Goal: Task Accomplishment & Management: Manage account settings

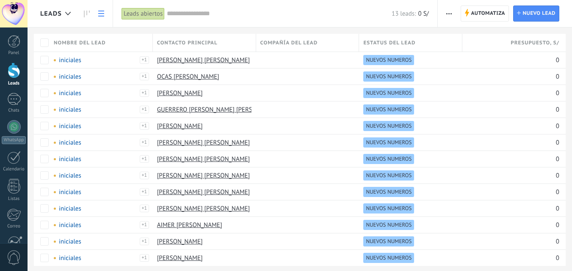
click at [448, 11] on span "button" at bounding box center [448, 13] width 5 height 16
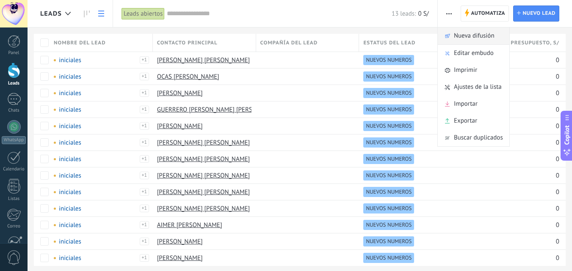
click at [459, 38] on span "Nueva difusión" at bounding box center [473, 35] width 41 height 17
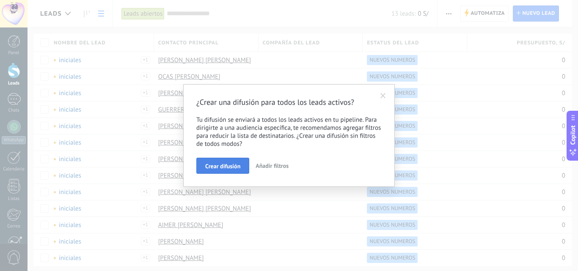
click at [228, 165] on span "Crear difusión" at bounding box center [222, 166] width 35 height 6
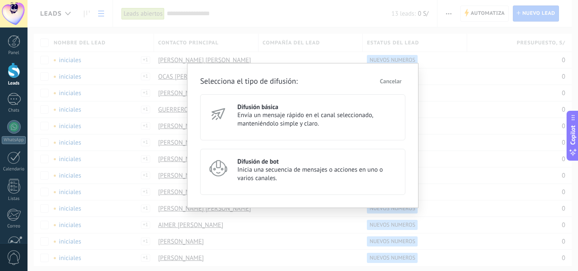
click at [262, 118] on span "Envía un mensaje rápido en el canal seleccionado, manteniéndolo simple y claro." at bounding box center [317, 119] width 160 height 17
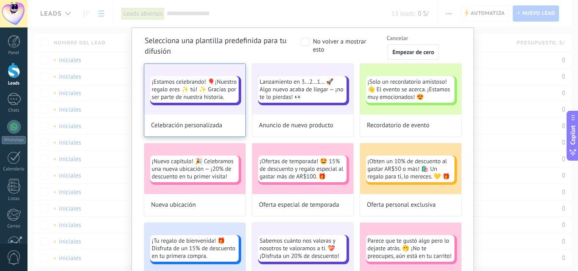
click at [198, 96] on span "¡Estamos celebrando! 🎈¡Nuestro regalo eres ✨ tú! ✨ Gracias por ser parte de nue…" at bounding box center [194, 89] width 85 height 23
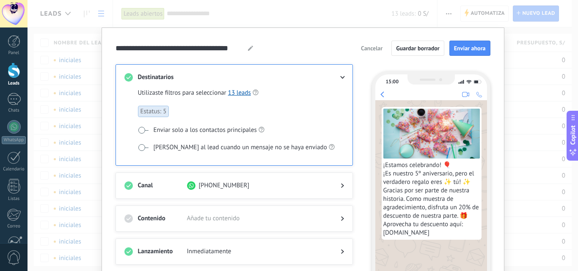
click at [250, 49] on icon at bounding box center [250, 48] width 5 height 5
drag, startPoint x: 241, startPoint y: 45, endPoint x: 269, endPoint y: 52, distance: 28.4
click at [269, 52] on div "**********" at bounding box center [302, 48] width 375 height 15
drag, startPoint x: 242, startPoint y: 47, endPoint x: 102, endPoint y: 51, distance: 140.5
click at [102, 51] on div "**********" at bounding box center [303, 175] width 403 height 296
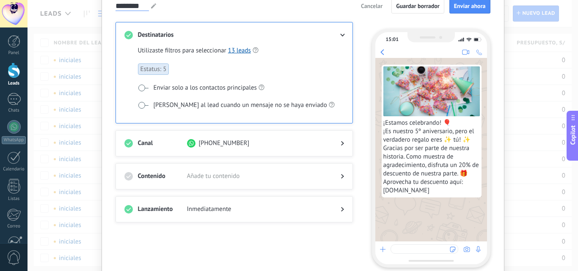
scroll to position [80, 0]
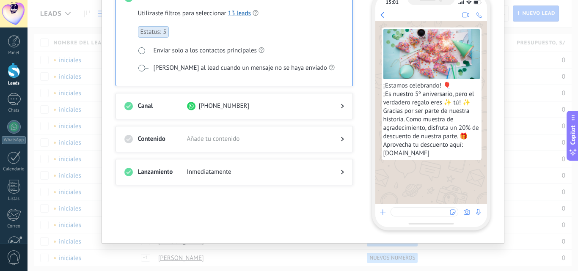
type input "********"
click at [217, 137] on span "Añade tu contenido" at bounding box center [257, 139] width 140 height 8
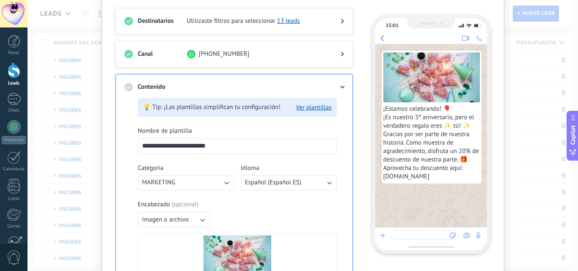
scroll to position [37, 0]
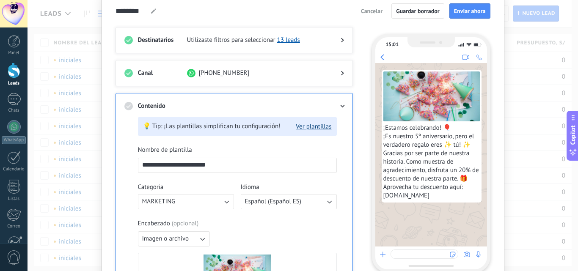
click at [319, 129] on button "Ver plantillas" at bounding box center [314, 127] width 36 height 8
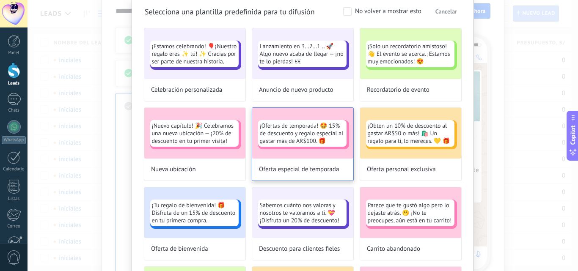
scroll to position [0, 0]
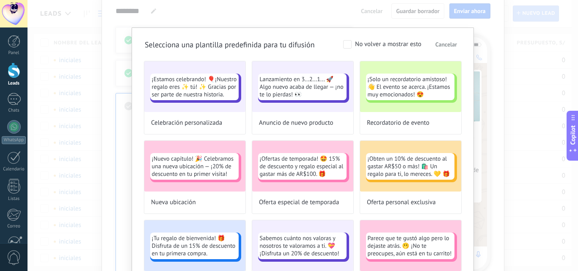
click at [450, 41] on button "Cancelar" at bounding box center [445, 44] width 29 height 13
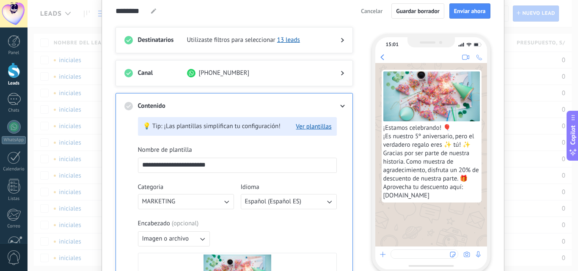
scroll to position [80, 0]
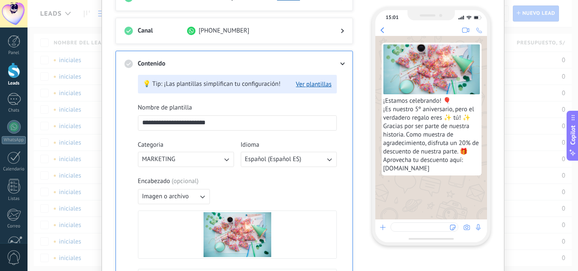
drag, startPoint x: 225, startPoint y: 122, endPoint x: 132, endPoint y: 130, distance: 93.0
click at [132, 130] on div "**********" at bounding box center [234, 274] width 220 height 412
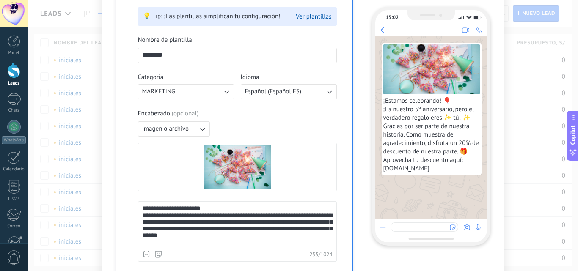
scroll to position [164, 0]
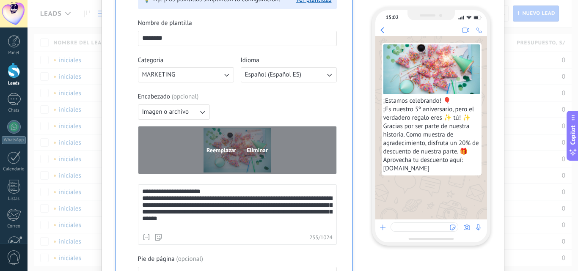
type input "********"
click at [258, 151] on span "Eliminar" at bounding box center [257, 150] width 21 height 6
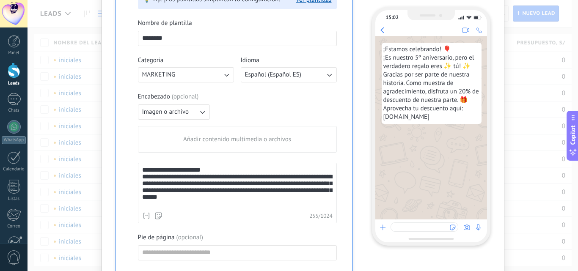
click at [206, 138] on span "Añadir contenido multimedia o archivos" at bounding box center [237, 139] width 108 height 8
click at [0, 0] on input "Añadir contenido multimedia o archivos" at bounding box center [0, 0] width 0 height 0
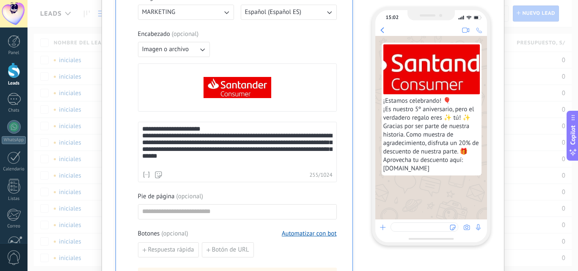
scroll to position [249, 0]
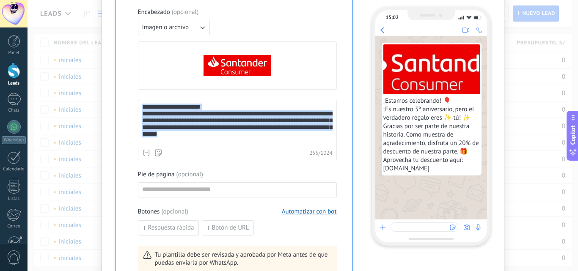
drag, startPoint x: 265, startPoint y: 143, endPoint x: 132, endPoint y: 96, distance: 140.6
click at [132, 96] on div "**********" at bounding box center [234, 105] width 220 height 412
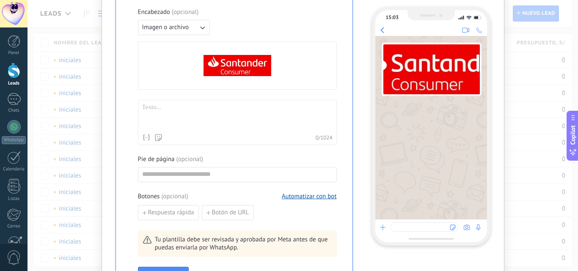
click at [162, 111] on div at bounding box center [237, 117] width 190 height 26
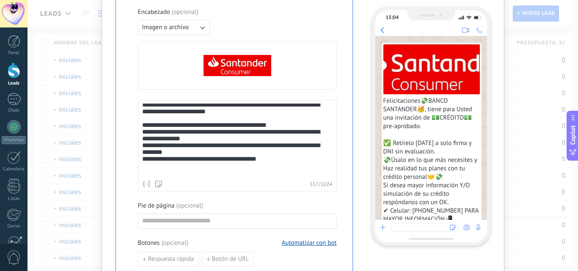
scroll to position [291, 0]
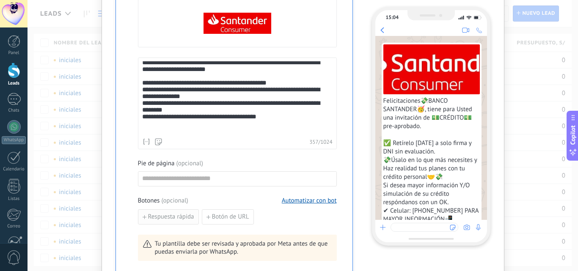
click at [167, 216] on span "Respuesta rápida" at bounding box center [171, 217] width 46 height 6
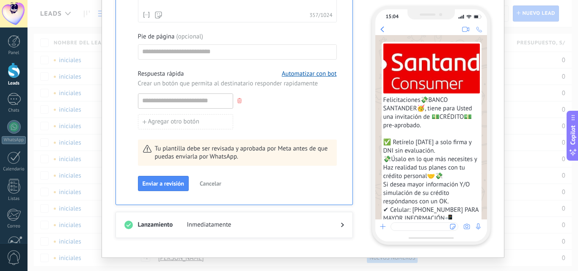
scroll to position [432, 0]
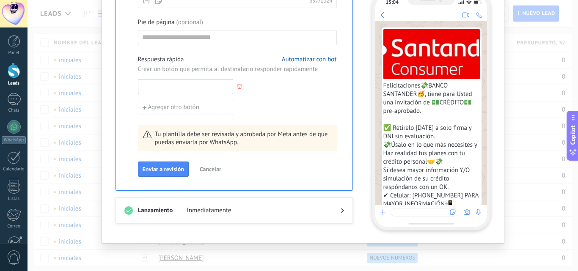
click at [179, 88] on input at bounding box center [185, 87] width 94 height 14
type input "**"
click at [176, 170] on span "Enviar a revisión" at bounding box center [163, 169] width 41 height 6
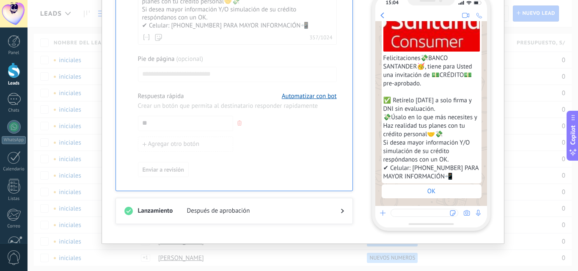
scroll to position [451, 0]
click at [334, 212] on div at bounding box center [335, 210] width 17 height 8
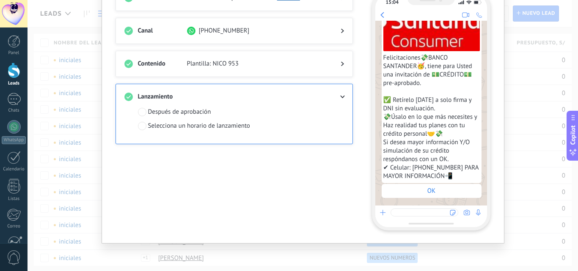
scroll to position [80, 0]
click at [199, 112] on div "Después de aprobación" at bounding box center [179, 112] width 63 height 8
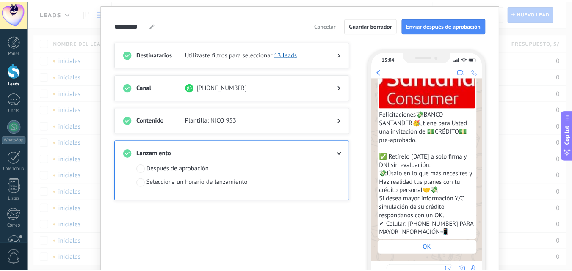
scroll to position [0, 0]
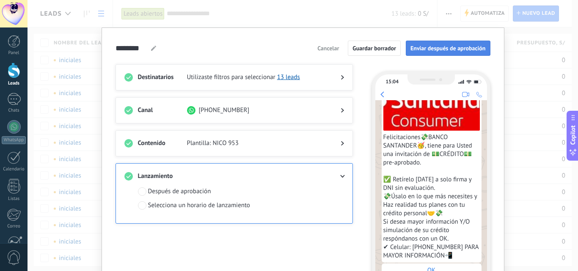
click at [443, 51] on span "Enviar después de aprobación" at bounding box center [447, 48] width 75 height 6
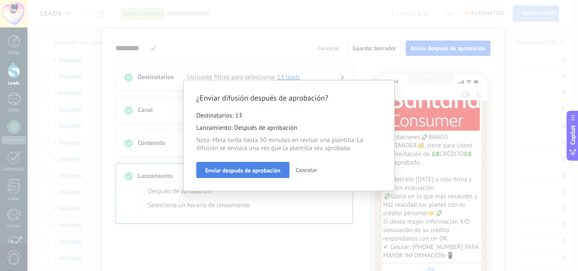
click at [259, 173] on span "Enviar después de aprobación" at bounding box center [242, 171] width 75 height 6
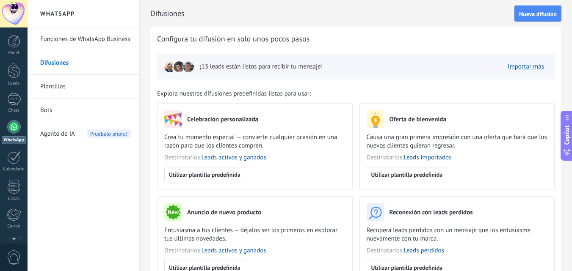
click at [18, 260] on span "0" at bounding box center [14, 257] width 14 height 15
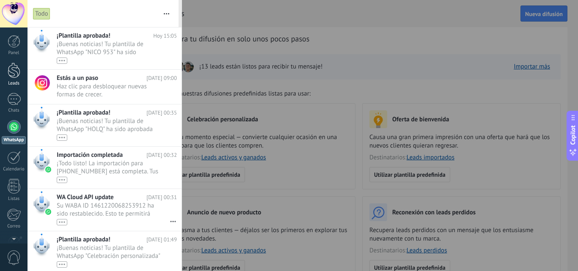
click at [13, 69] on div at bounding box center [14, 71] width 13 height 16
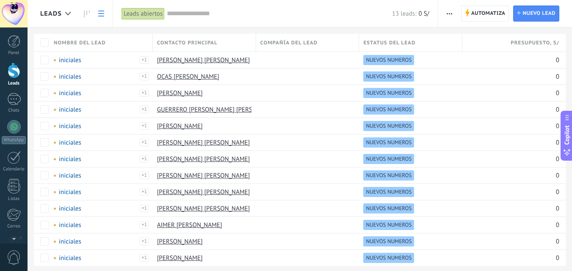
click at [8, 77] on div at bounding box center [14, 71] width 13 height 16
click at [18, 103] on div at bounding box center [14, 99] width 14 height 12
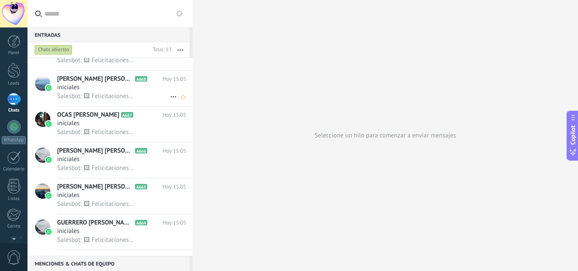
scroll to position [85, 0]
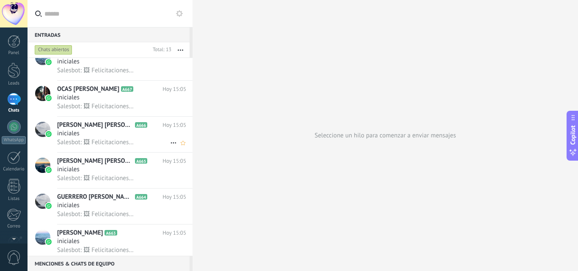
click at [110, 132] on div "iniciales" at bounding box center [121, 133] width 129 height 8
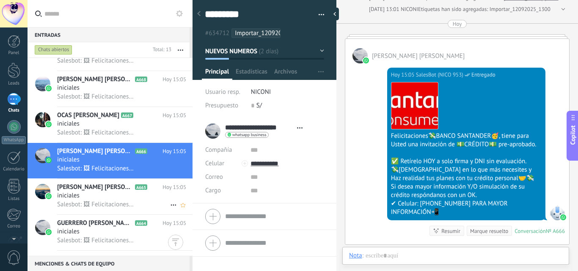
scroll to position [58, 0]
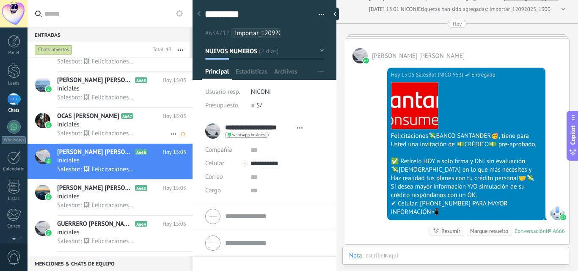
click at [135, 130] on span "Salesbot: 🖼 Felicitaciones💸BANCO SANTANDER🥳, tiene para Usted una invitación de…" at bounding box center [98, 133] width 82 height 8
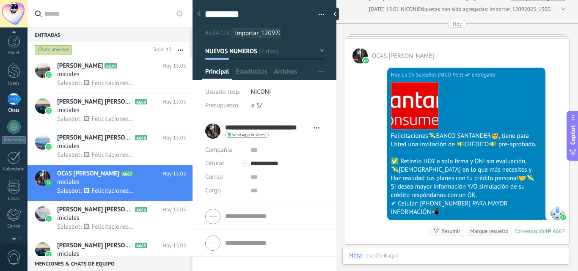
scroll to position [14, 0]
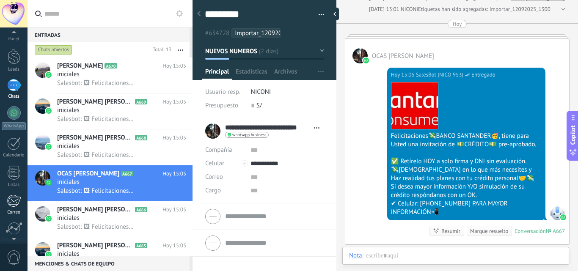
click at [22, 208] on link "Correo" at bounding box center [13, 205] width 27 height 21
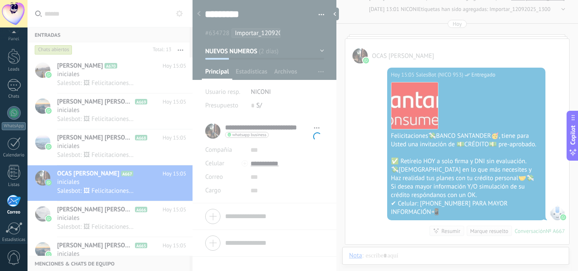
scroll to position [81, 0]
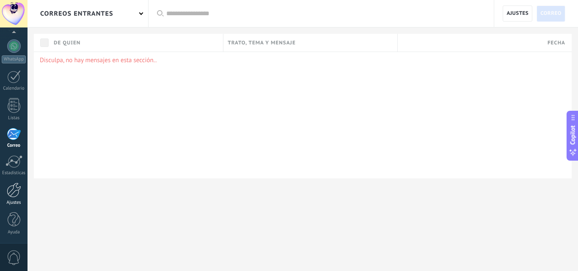
click at [22, 196] on link "Ajustes" at bounding box center [13, 194] width 27 height 23
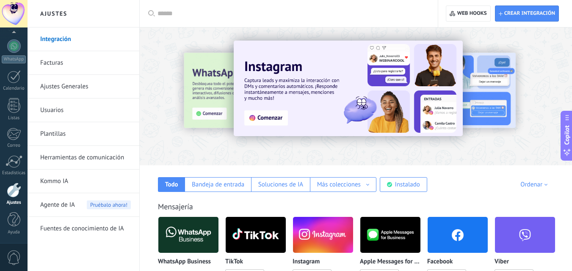
click at [208, 240] on img at bounding box center [188, 234] width 60 height 41
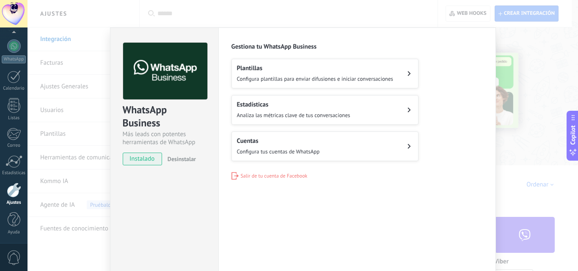
click at [291, 152] on span "Configura tus cuentas de WhatsApp" at bounding box center [278, 151] width 83 height 7
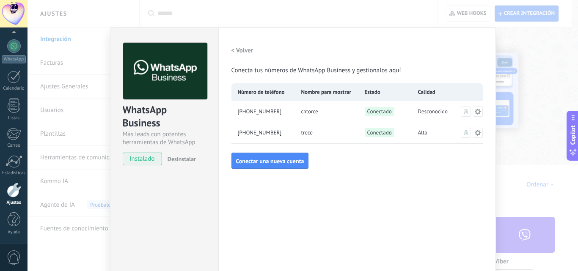
click at [289, 133] on div "[PHONE_NUMBER]" at bounding box center [262, 132] width 63 height 21
click at [272, 133] on span "[PHONE_NUMBER]" at bounding box center [260, 133] width 44 height 8
click at [371, 127] on div "Conectado" at bounding box center [384, 132] width 53 height 21
click at [422, 136] on span "Alta" at bounding box center [422, 133] width 9 height 8
click at [478, 137] on button at bounding box center [478, 133] width 10 height 10
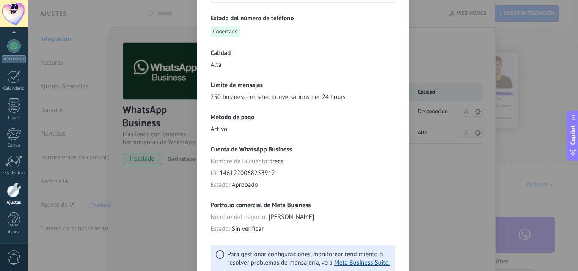
scroll to position [36, 0]
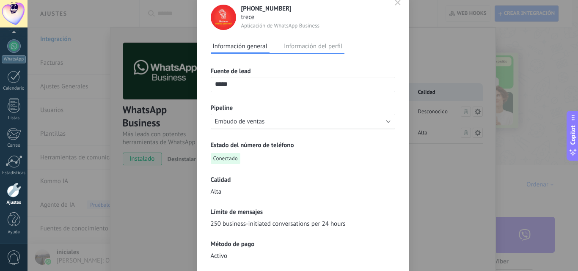
click at [104, 93] on div "[PHONE_NUMBER] trece Aplicación de WhatsApp Business Información general Inform…" at bounding box center [302, 135] width 550 height 271
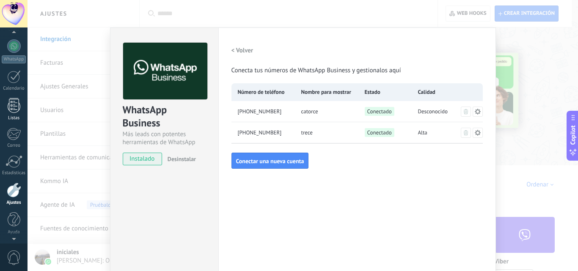
scroll to position [0, 0]
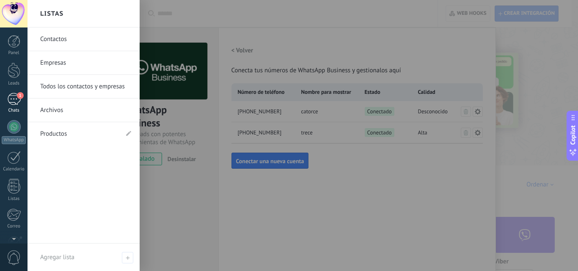
click at [9, 102] on div "1" at bounding box center [14, 99] width 14 height 12
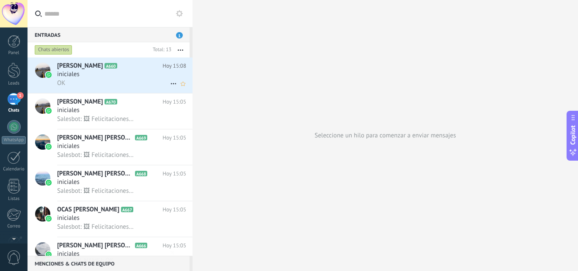
click at [113, 77] on div "iniciales" at bounding box center [121, 74] width 129 height 8
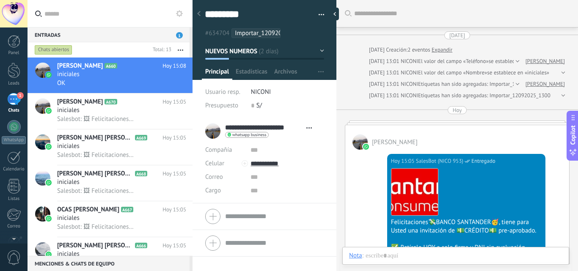
scroll to position [209, 0]
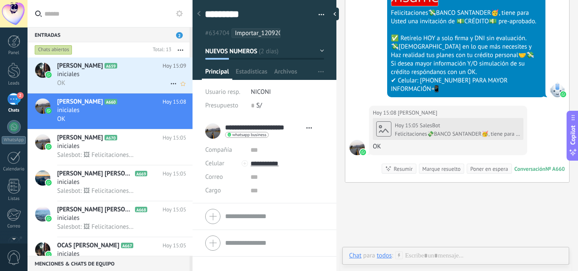
click at [101, 72] on div "iniciales" at bounding box center [121, 74] width 129 height 8
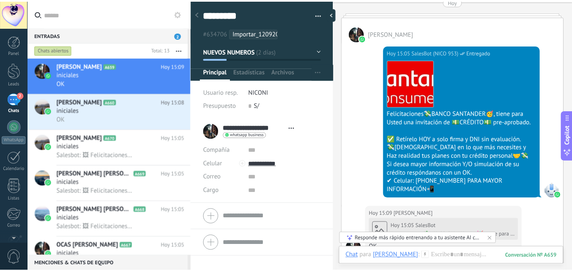
scroll to position [40, 0]
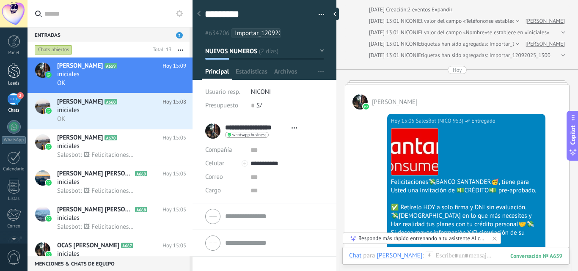
click at [22, 74] on link "Leads" at bounding box center [13, 75] width 27 height 24
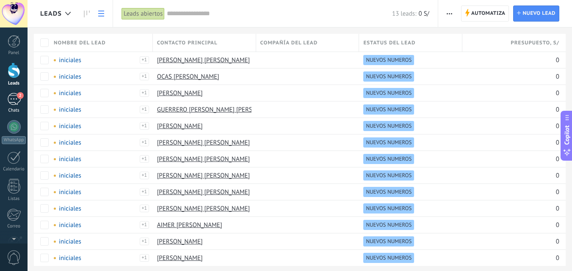
click at [10, 103] on div "2" at bounding box center [14, 99] width 14 height 12
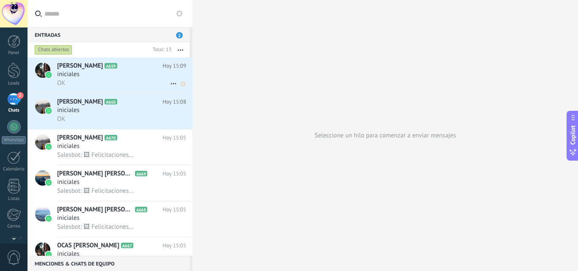
click at [103, 74] on div "iniciales" at bounding box center [121, 74] width 129 height 8
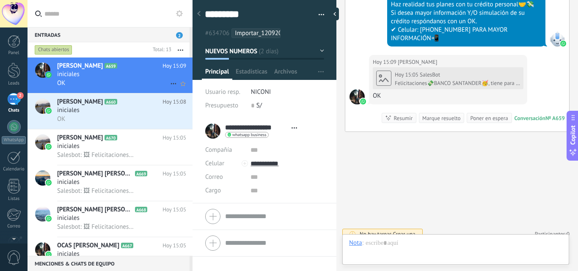
scroll to position [13, 0]
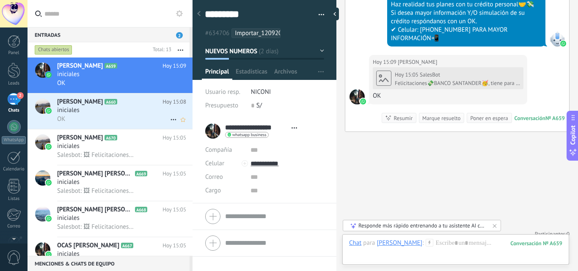
click at [94, 109] on div "iniciales" at bounding box center [121, 110] width 129 height 8
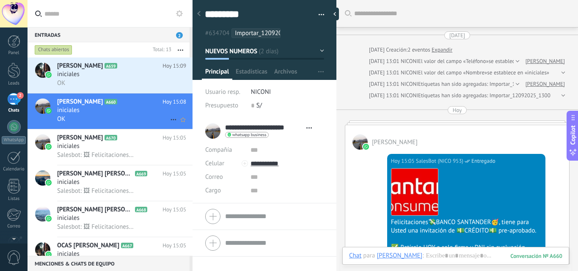
scroll to position [209, 0]
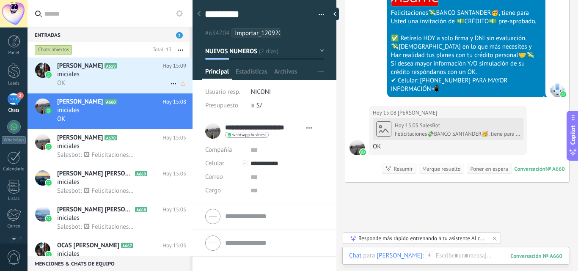
click at [97, 69] on span "[PERSON_NAME]" at bounding box center [80, 66] width 46 height 8
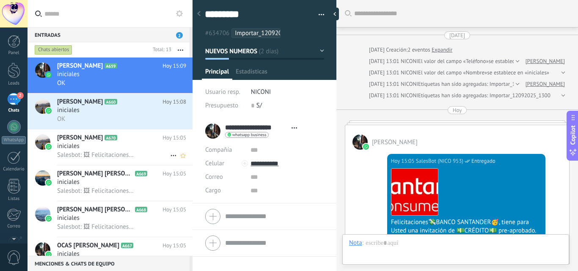
scroll to position [13, 0]
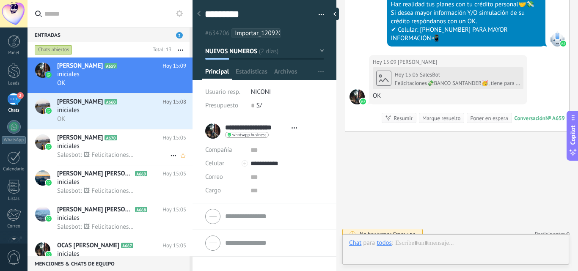
click at [118, 144] on div "iniciales" at bounding box center [121, 146] width 129 height 8
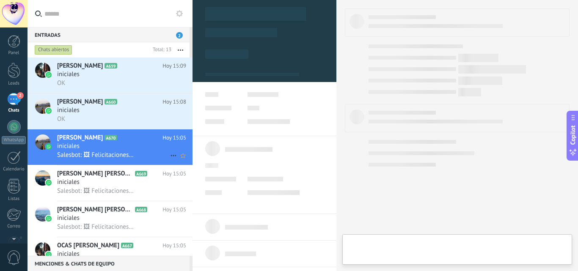
type textarea "*********"
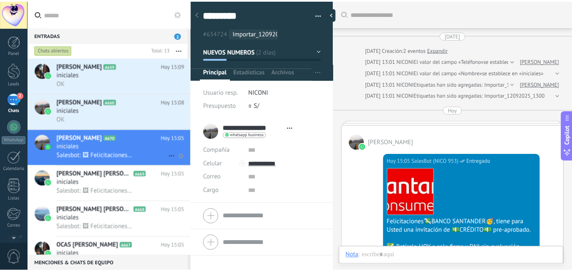
scroll to position [86, 0]
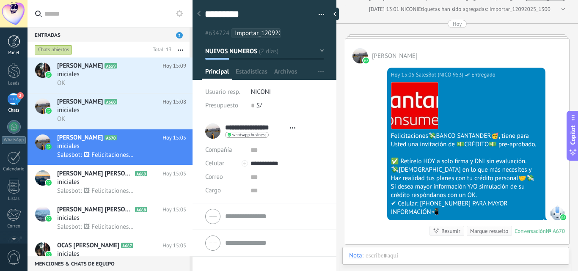
click at [16, 47] on div at bounding box center [14, 41] width 13 height 13
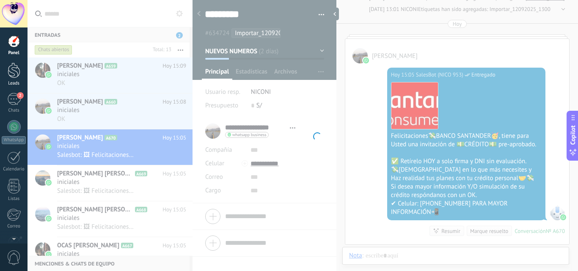
click at [17, 70] on div at bounding box center [14, 71] width 13 height 16
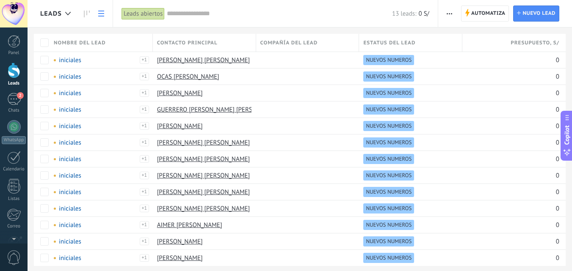
click at [104, 16] on link at bounding box center [101, 13] width 14 height 16
click at [104, 15] on icon at bounding box center [101, 14] width 6 height 6
click at [86, 14] on use at bounding box center [87, 14] width 6 height 7
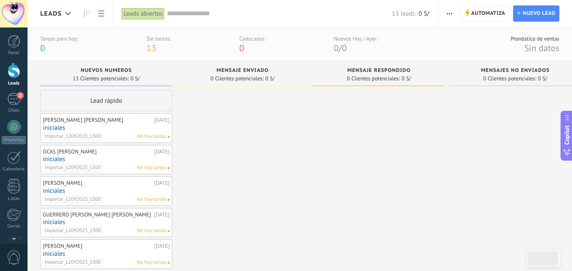
click at [106, 14] on link at bounding box center [101, 13] width 14 height 16
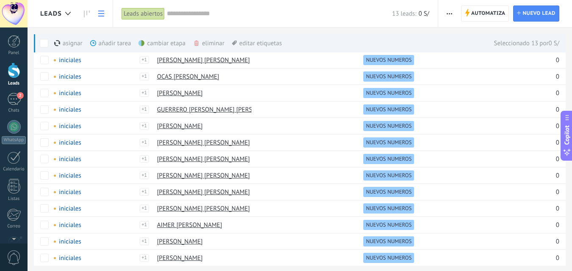
click at [214, 50] on div "eliminar màs" at bounding box center [223, 43] width 60 height 19
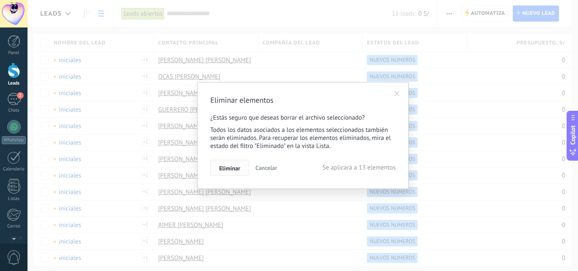
click at [236, 172] on button "Eliminar" at bounding box center [229, 168] width 39 height 16
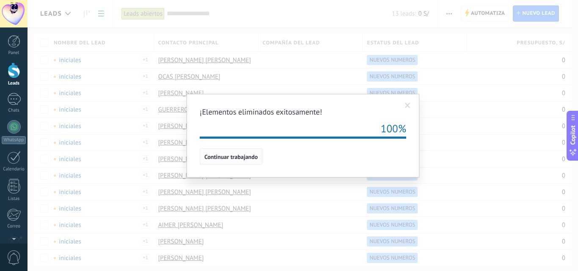
click at [238, 161] on button "Continuar trabajando" at bounding box center [231, 156] width 63 height 16
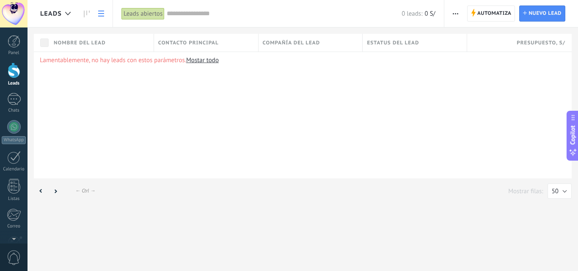
click at [456, 17] on span "button" at bounding box center [455, 13] width 5 height 16
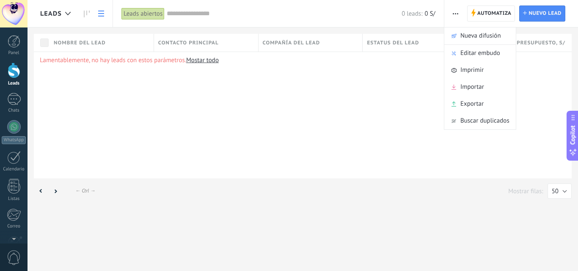
click at [478, 90] on span "Importar" at bounding box center [472, 87] width 24 height 17
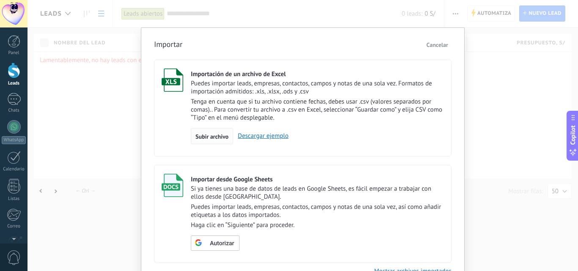
click at [224, 141] on div "Subir archivo" at bounding box center [212, 136] width 42 height 16
click at [0, 0] on input "Importación de un archivo de Excel Puedes importar leads, empresas, contactos, …" at bounding box center [0, 0] width 0 height 0
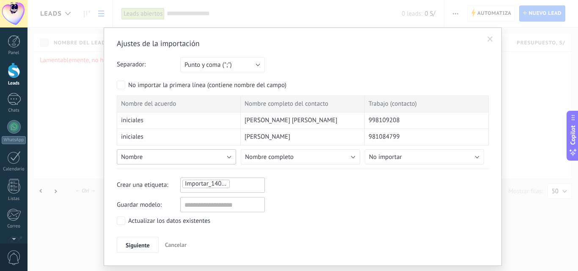
click at [219, 158] on button "Nombre" at bounding box center [176, 156] width 119 height 15
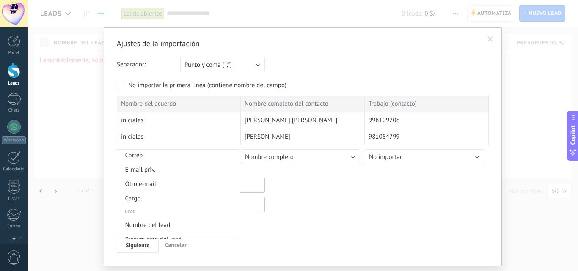
scroll to position [315, 0]
click at [158, 187] on li "Nombre del lead" at bounding box center [178, 183] width 124 height 14
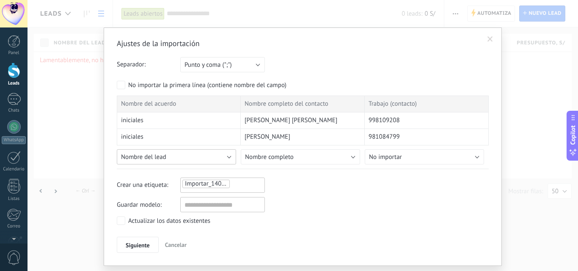
click at [173, 157] on button "Nombre del lead" at bounding box center [176, 156] width 119 height 15
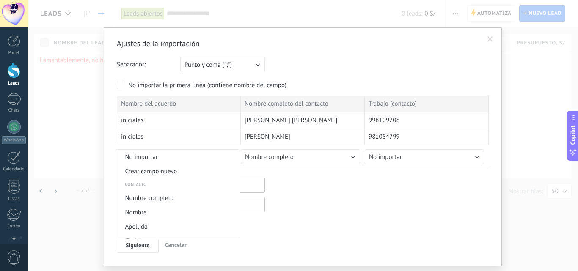
scroll to position [305, 0]
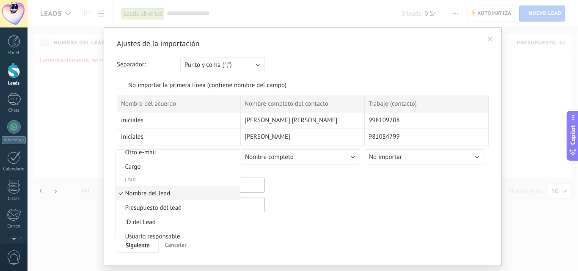
click at [165, 192] on span "Nombre del lead" at bounding box center [176, 194] width 121 height 8
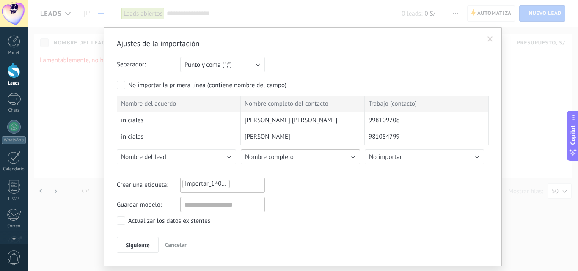
click at [302, 158] on button "Nombre completo" at bounding box center [300, 156] width 119 height 15
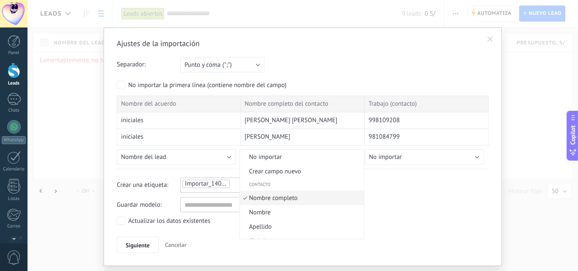
scroll to position [5, 0]
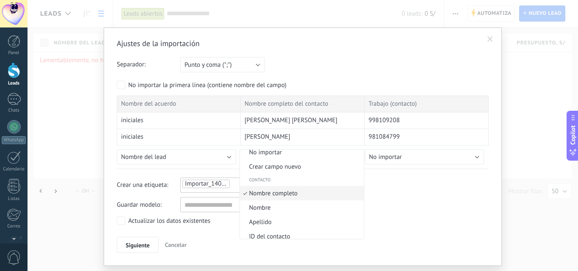
click at [290, 194] on span "Nombre completo" at bounding box center [300, 194] width 121 height 8
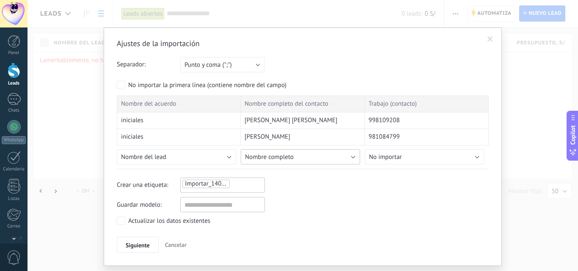
click at [306, 159] on button "Nombre completo" at bounding box center [300, 156] width 119 height 15
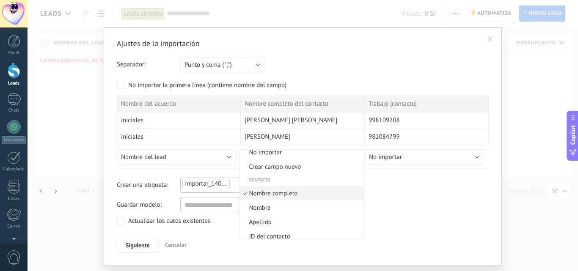
click at [296, 195] on span "Nombre completo" at bounding box center [300, 194] width 121 height 8
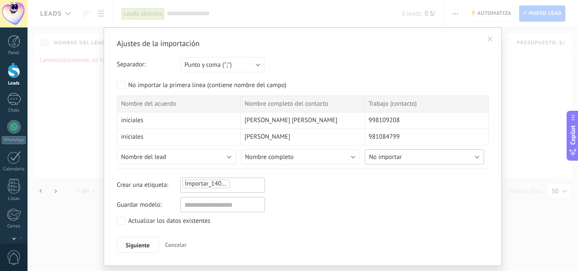
click at [401, 155] on button "No importar" at bounding box center [424, 156] width 119 height 15
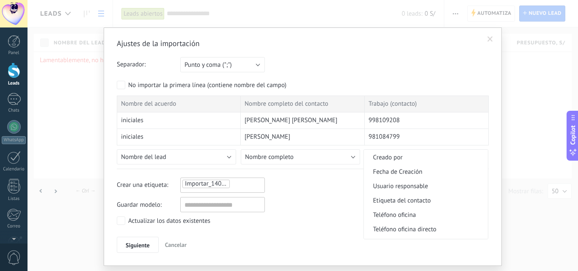
scroll to position [169, 0]
click at [417, 204] on span "Teléfono celular" at bounding box center [424, 202] width 121 height 8
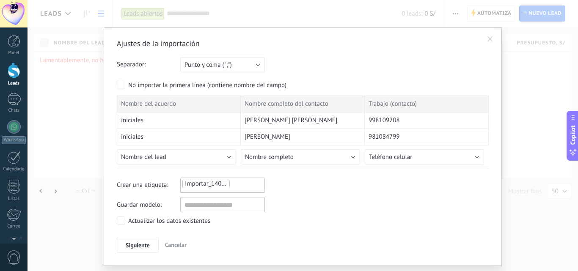
drag, startPoint x: 426, startPoint y: 166, endPoint x: 427, endPoint y: 160, distance: 5.6
click at [426, 163] on div "Nombre del acuerdo Nombre completo del contacto Trabajo (contacto) iniciales [P…" at bounding box center [303, 132] width 372 height 73
click at [427, 158] on button "Teléfono celular" at bounding box center [424, 156] width 119 height 15
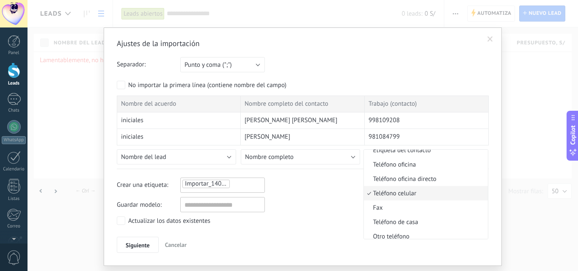
click at [410, 195] on span "Teléfono celular" at bounding box center [424, 194] width 121 height 8
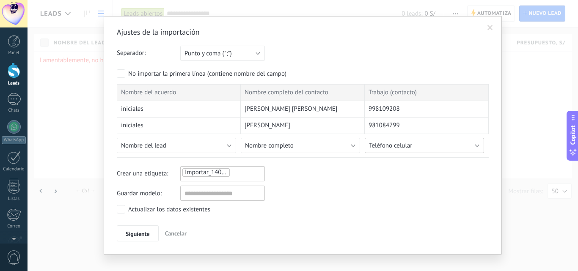
scroll to position [22, 0]
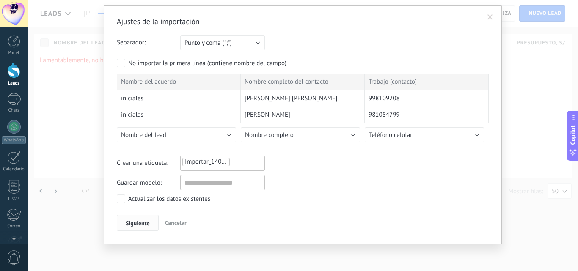
click at [142, 221] on span "Siguiente" at bounding box center [138, 223] width 24 height 6
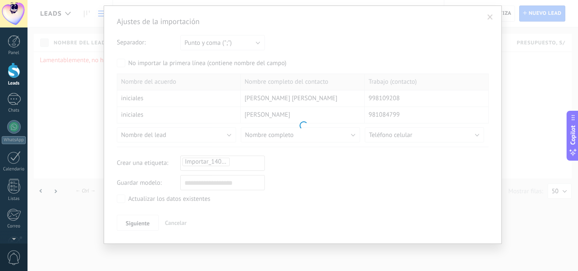
scroll to position [0, 0]
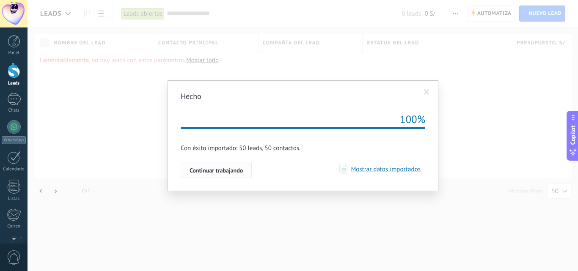
click at [228, 170] on span "Continuar trabajando" at bounding box center [216, 171] width 53 height 6
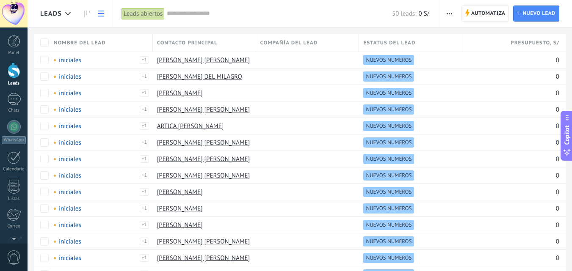
click at [453, 14] on button "button" at bounding box center [449, 13] width 12 height 16
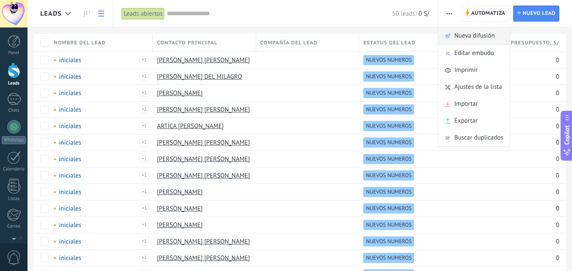
click at [474, 37] on span "Nueva difusión" at bounding box center [474, 35] width 41 height 17
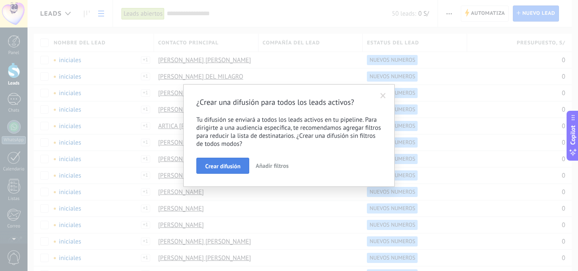
click at [234, 168] on span "Crear difusión" at bounding box center [222, 166] width 35 height 6
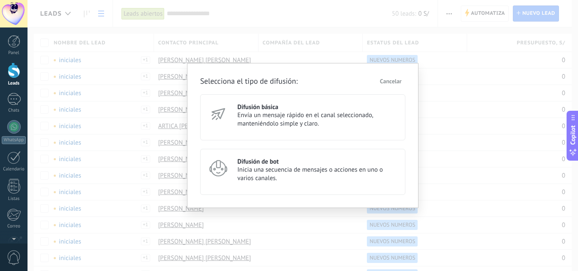
click at [272, 172] on span "Inicia una secuencia de mensajes o acciones en uno o varios canales." at bounding box center [317, 174] width 160 height 17
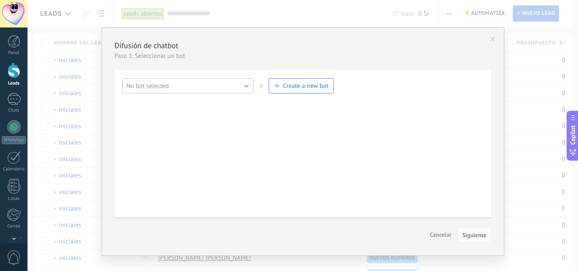
click at [245, 90] on button "No bot selected" at bounding box center [188, 85] width 132 height 15
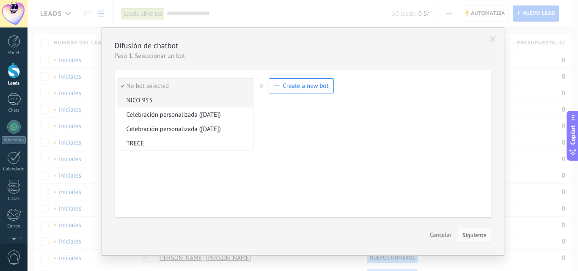
click at [184, 103] on span "NICO 953" at bounding box center [184, 100] width 134 height 8
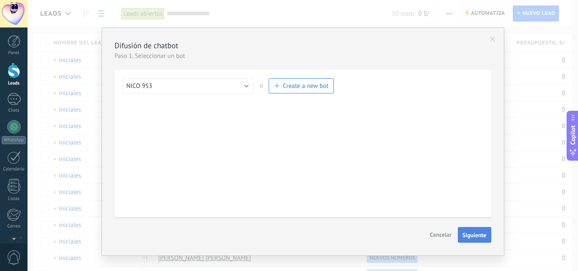
click at [475, 237] on span "Siguiente" at bounding box center [474, 235] width 24 height 6
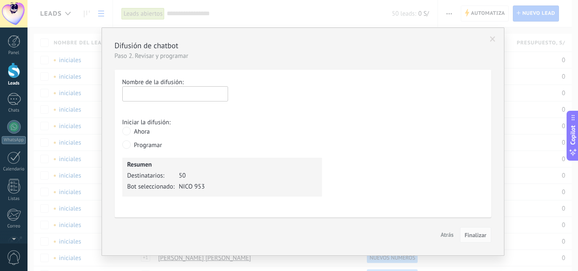
click at [184, 92] on input "text" at bounding box center [175, 93] width 106 height 15
type input "******"
click at [473, 235] on span "Finalizar" at bounding box center [475, 235] width 22 height 6
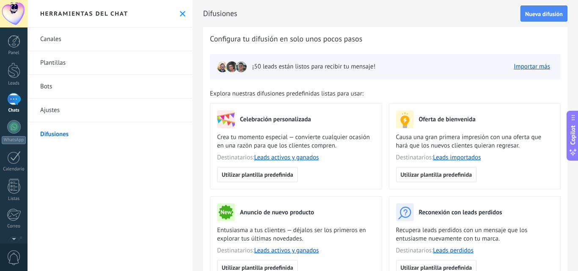
click at [14, 100] on div "1" at bounding box center [14, 99] width 14 height 12
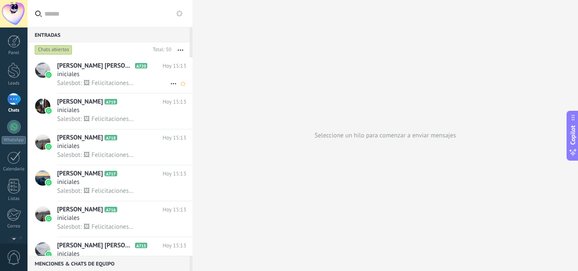
click at [141, 69] on h2 "[PERSON_NAME] [PERSON_NAME] A720" at bounding box center [109, 66] width 105 height 8
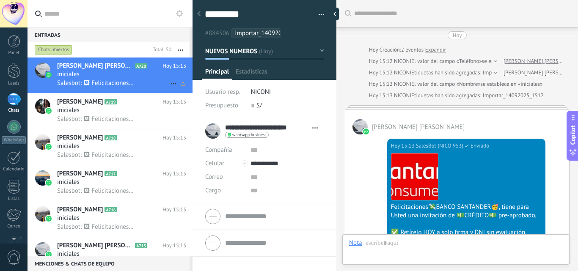
scroll to position [13, 0]
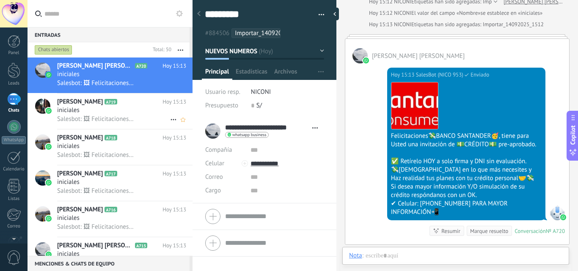
click at [103, 103] on span "[PERSON_NAME]" at bounding box center [80, 102] width 46 height 8
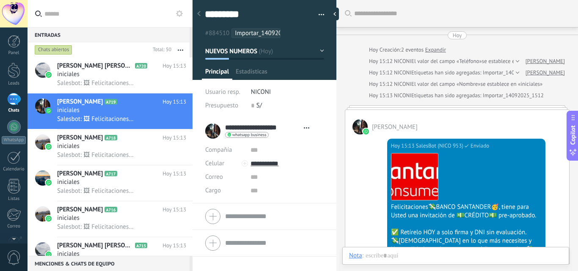
scroll to position [13, 0]
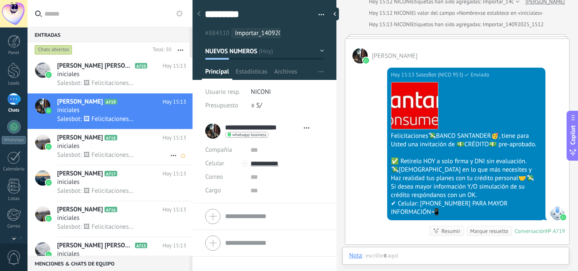
click at [115, 147] on div "iniciales" at bounding box center [121, 146] width 129 height 8
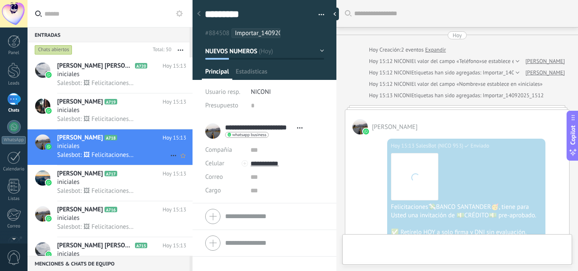
type textarea "*********"
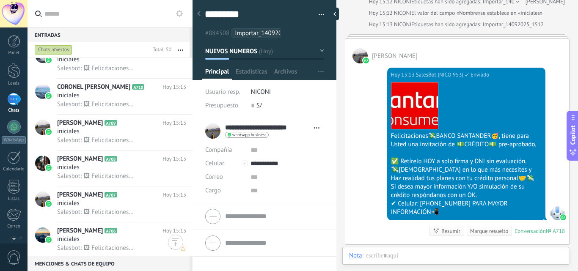
scroll to position [508, 0]
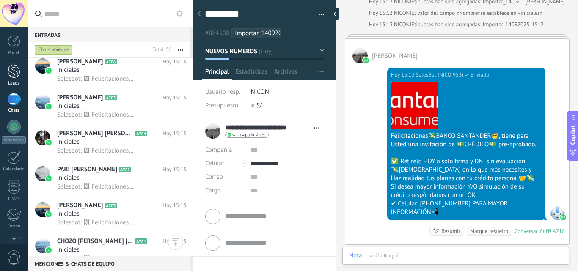
click at [19, 75] on div at bounding box center [14, 71] width 13 height 16
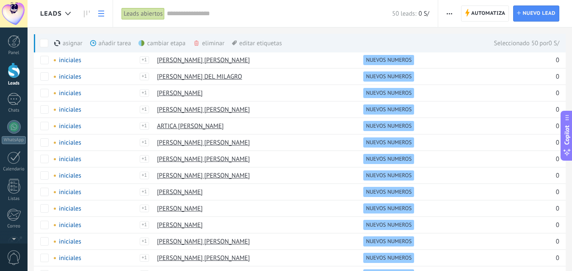
click at [208, 45] on div "eliminar màs" at bounding box center [223, 43] width 60 height 19
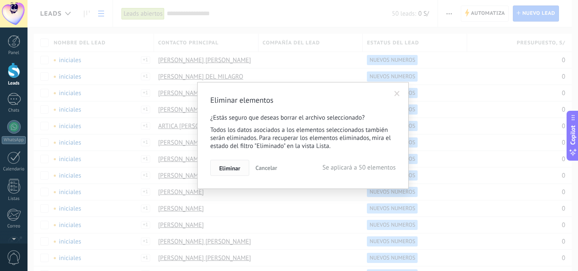
click at [235, 170] on span "Eliminar" at bounding box center [229, 168] width 21 height 6
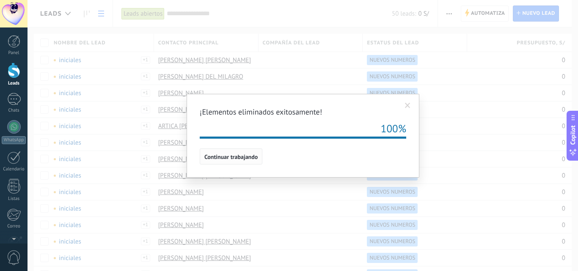
click at [250, 156] on span "Continuar trabajando" at bounding box center [230, 157] width 53 height 6
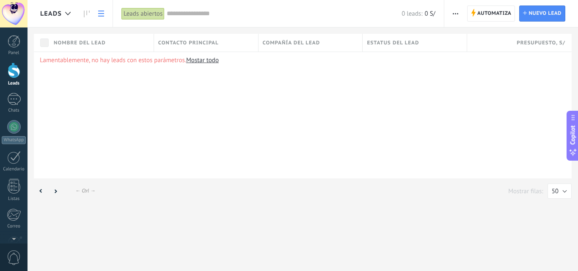
click at [460, 13] on button "button" at bounding box center [455, 13] width 12 height 16
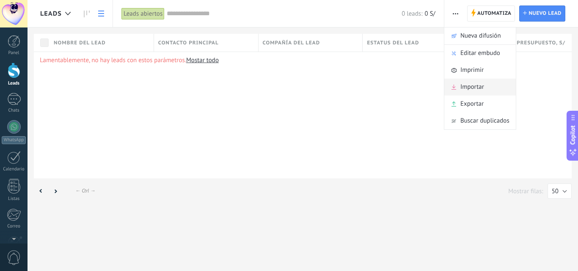
click at [476, 89] on span "Importar" at bounding box center [472, 87] width 24 height 17
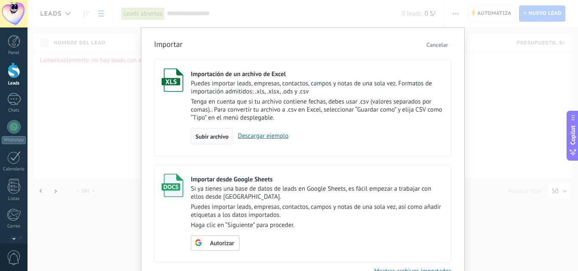
click at [209, 138] on span "Subir archivo" at bounding box center [211, 137] width 33 height 6
click at [0, 0] on input "Importación de un archivo de Excel Puedes importar leads, empresas, contactos, …" at bounding box center [0, 0] width 0 height 0
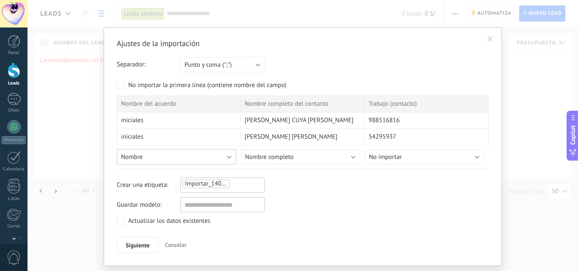
click at [225, 158] on button "Nombre" at bounding box center [176, 156] width 119 height 15
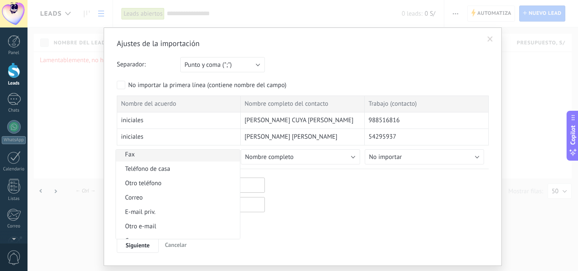
scroll to position [273, 0]
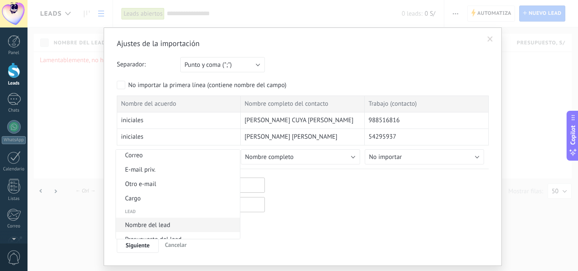
click at [162, 225] on span "Nombre del lead" at bounding box center [176, 225] width 121 height 8
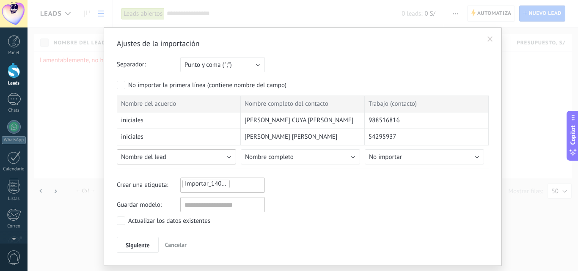
click at [194, 162] on button "Nombre del lead" at bounding box center [176, 156] width 119 height 15
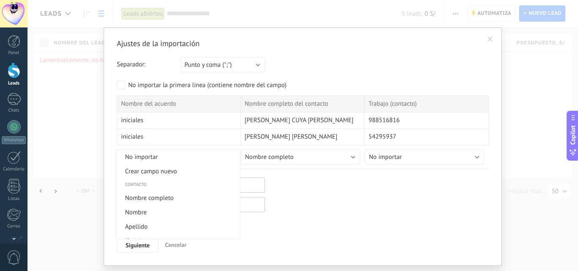
scroll to position [305, 0]
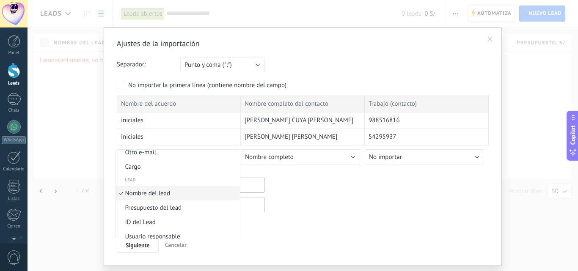
click at [174, 195] on span "Nombre del lead" at bounding box center [176, 194] width 121 height 8
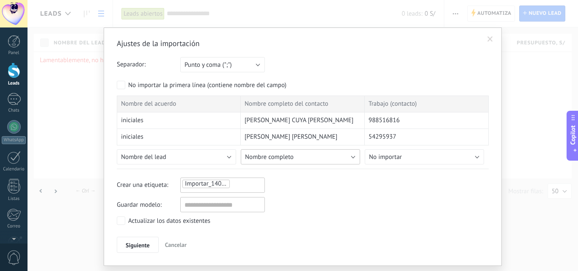
click at [292, 156] on span "Nombre completo" at bounding box center [269, 157] width 49 height 8
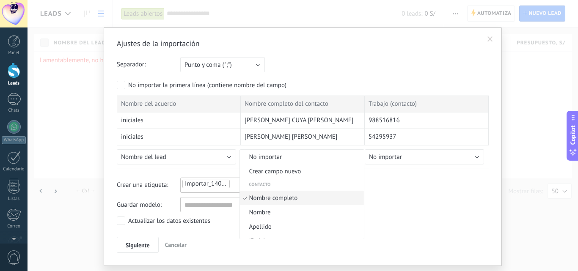
scroll to position [5, 0]
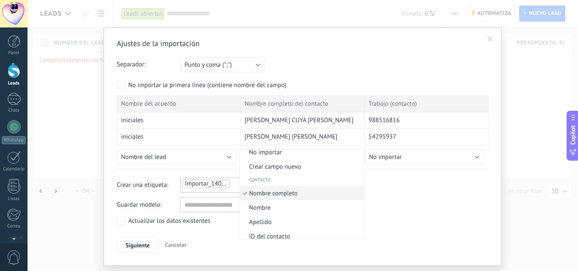
click at [291, 195] on span "Nombre completo" at bounding box center [300, 194] width 121 height 8
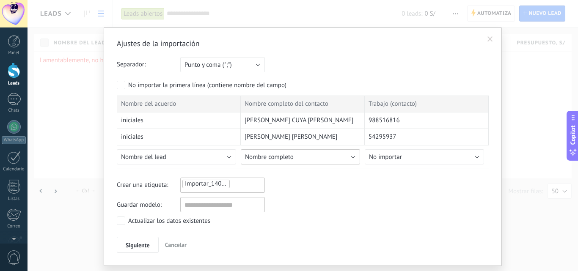
click at [301, 154] on button "Nombre completo" at bounding box center [300, 156] width 119 height 15
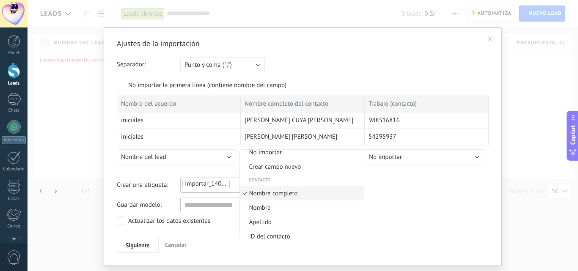
drag, startPoint x: 292, startPoint y: 197, endPoint x: 313, endPoint y: 185, distance: 23.7
click at [293, 196] on span "Nombre completo" at bounding box center [300, 194] width 121 height 8
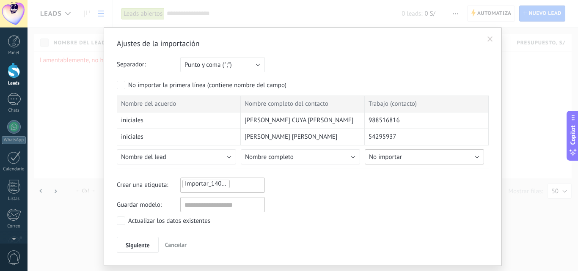
click at [369, 154] on span "No importar" at bounding box center [385, 157] width 33 height 8
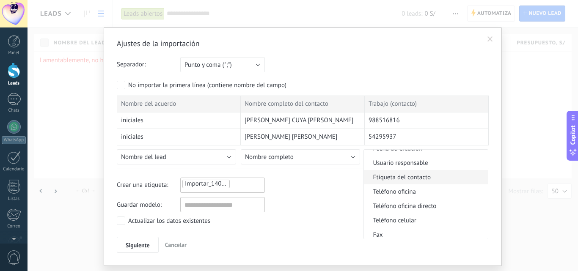
scroll to position [169, 0]
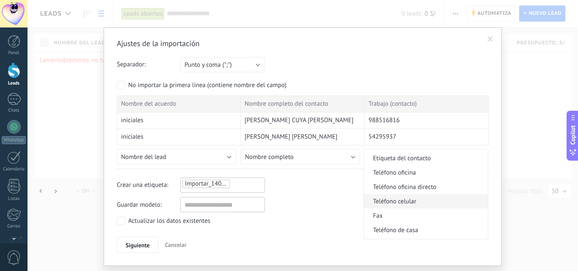
click at [420, 203] on span "Teléfono celular" at bounding box center [424, 202] width 121 height 8
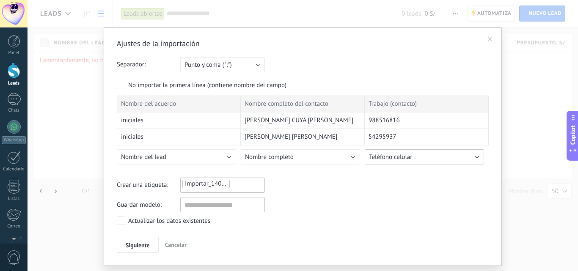
click at [421, 156] on button "Teléfono celular" at bounding box center [424, 156] width 119 height 15
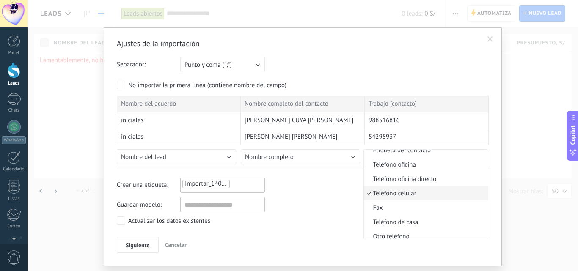
click at [409, 190] on span "Teléfono celular" at bounding box center [424, 194] width 121 height 8
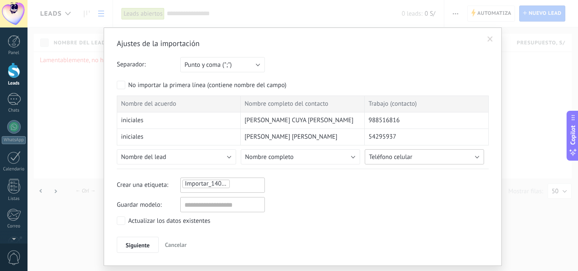
scroll to position [22, 0]
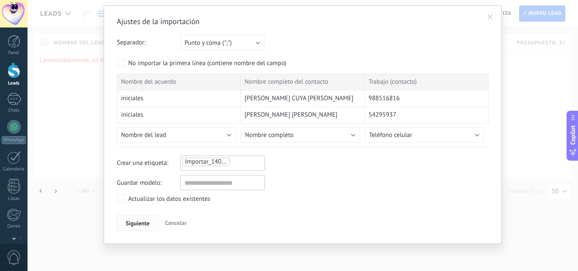
click at [141, 226] on span "Siguiente" at bounding box center [138, 223] width 24 height 6
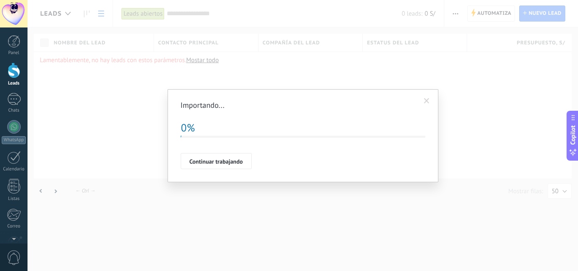
scroll to position [0, 0]
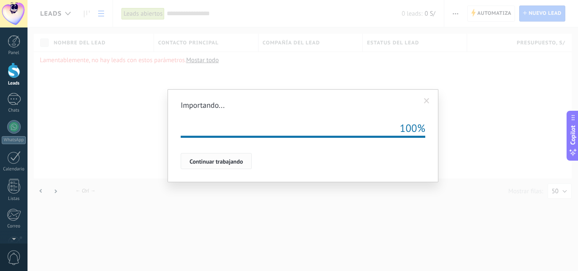
click at [234, 167] on button "Continuar trabajando" at bounding box center [216, 161] width 71 height 16
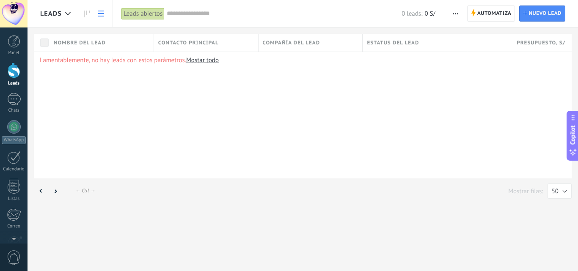
click at [455, 14] on icon "button" at bounding box center [455, 13] width 5 height 1
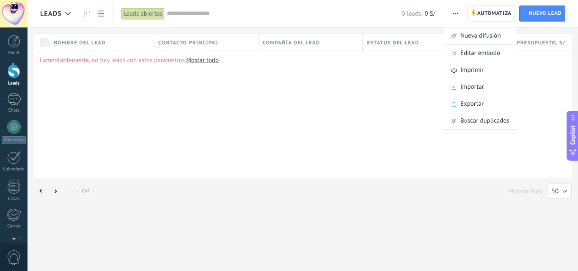
click at [472, 71] on span "Imprimir" at bounding box center [471, 70] width 23 height 17
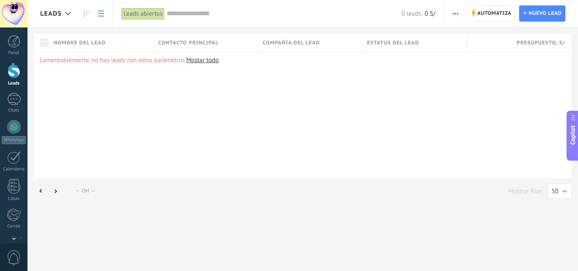
scroll to position [13, 0]
click at [453, 5] on span "button" at bounding box center [455, 13] width 5 height 16
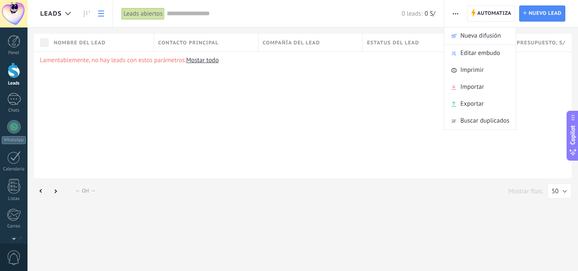
click at [14, 76] on div at bounding box center [14, 71] width 13 height 16
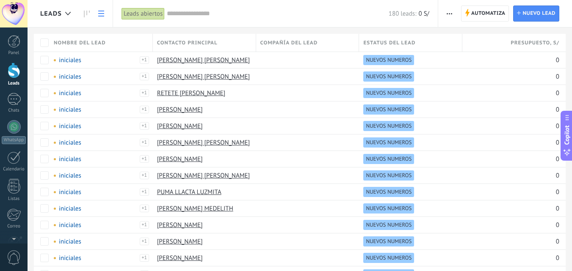
click at [447, 14] on span "button" at bounding box center [448, 13] width 5 height 16
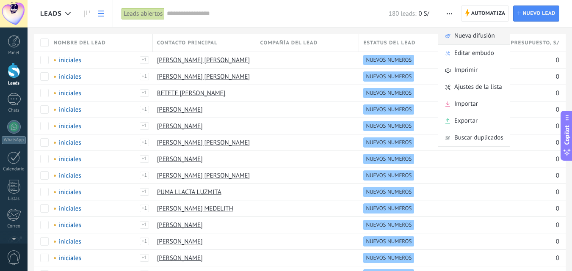
click at [466, 38] on span "Nueva difusión" at bounding box center [474, 35] width 41 height 17
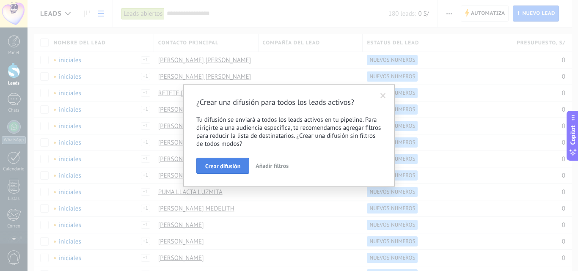
click at [242, 166] on button "Crear difusión" at bounding box center [222, 166] width 53 height 16
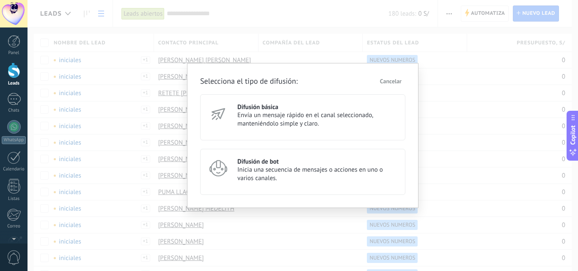
click at [270, 169] on span "Inicia una secuencia de mensajes o acciones en uno o varios canales." at bounding box center [317, 174] width 160 height 17
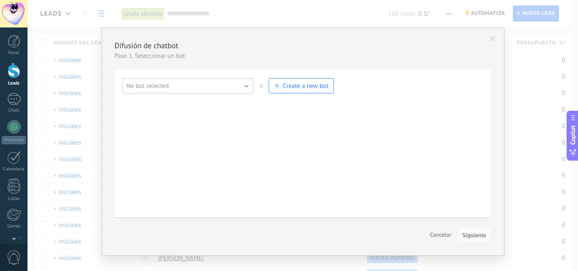
click at [233, 83] on button "No bot selected" at bounding box center [188, 85] width 132 height 15
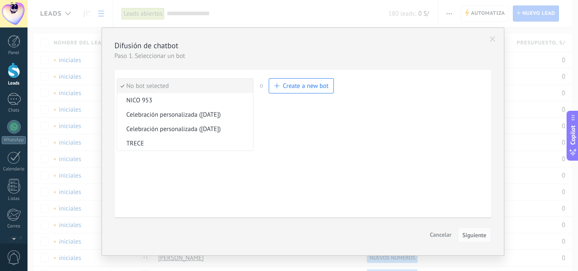
click at [156, 99] on span "NICO 953" at bounding box center [184, 100] width 134 height 8
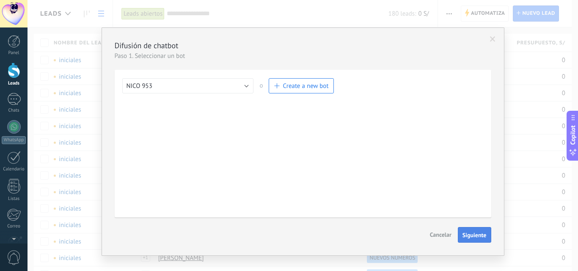
click at [471, 234] on span "Siguiente" at bounding box center [474, 235] width 24 height 6
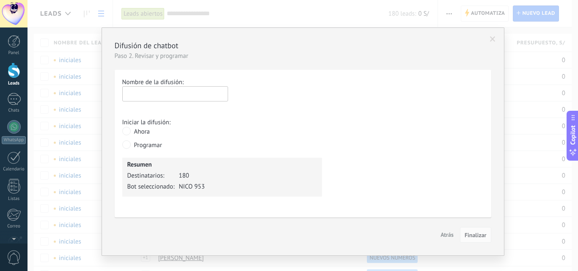
click at [196, 95] on input "text" at bounding box center [175, 93] width 106 height 15
type input "****"
click at [481, 234] on span "Finalizar" at bounding box center [475, 235] width 22 height 6
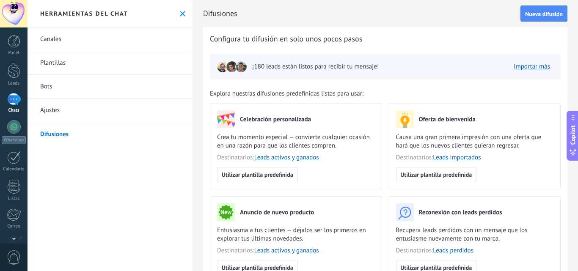
click at [5, 103] on link "1 Chats" at bounding box center [13, 103] width 27 height 20
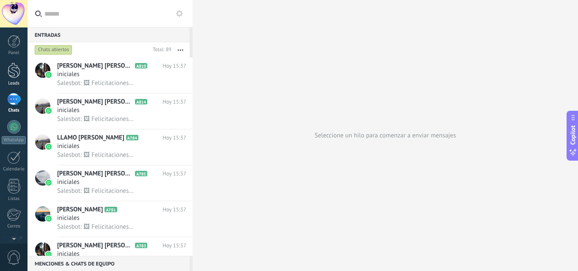
click at [1, 77] on link "Leads" at bounding box center [13, 75] width 27 height 24
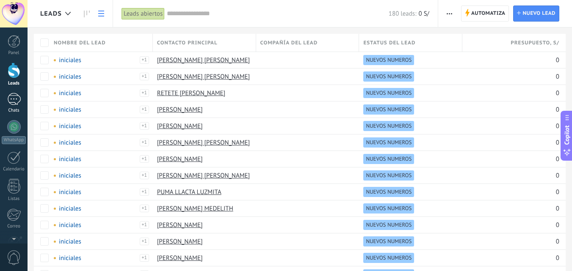
click at [11, 102] on div "1" at bounding box center [14, 99] width 14 height 12
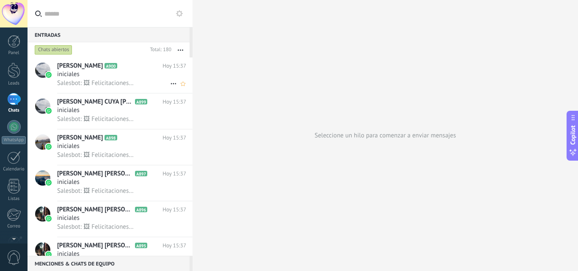
click at [137, 77] on div "iniciales" at bounding box center [121, 74] width 129 height 8
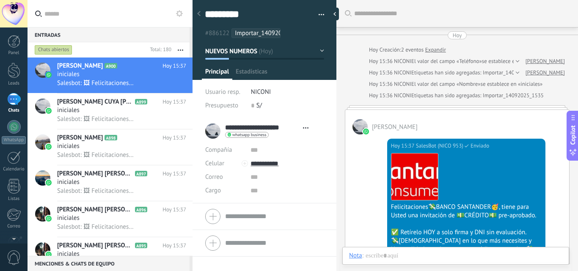
scroll to position [71, 0]
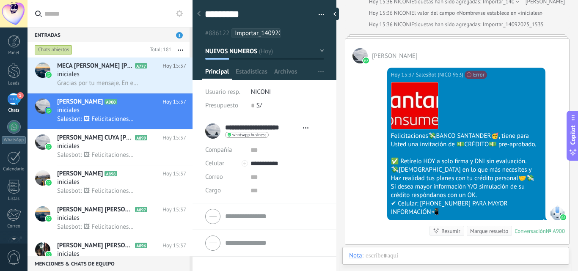
drag, startPoint x: 144, startPoint y: 114, endPoint x: 344, endPoint y: 25, distance: 219.3
click at [344, 25] on div "Buscar Carga más [DATE] [DATE] Creación: 2 eventos Expandir [DATE] 15:36 NICONI…" at bounding box center [457, 161] width 242 height 464
click at [11, 126] on div at bounding box center [14, 127] width 14 height 14
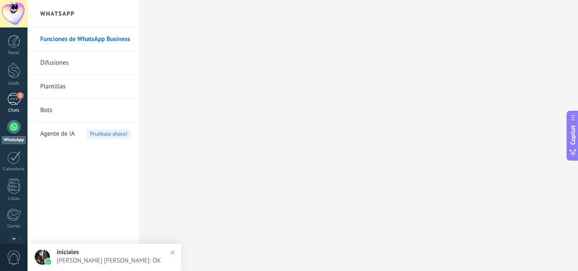
click at [16, 101] on div "3" at bounding box center [14, 99] width 14 height 12
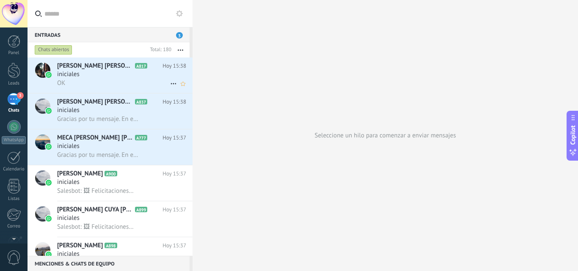
click at [137, 73] on div "iniciales" at bounding box center [121, 74] width 129 height 8
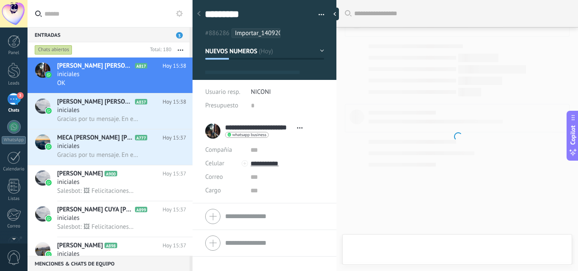
type textarea "*********"
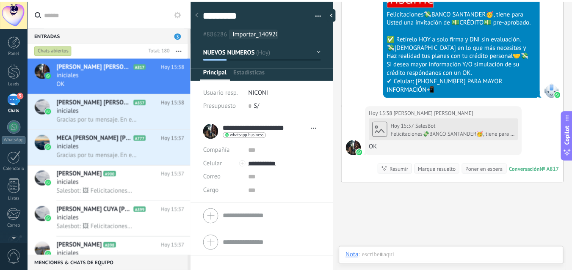
scroll to position [13, 0]
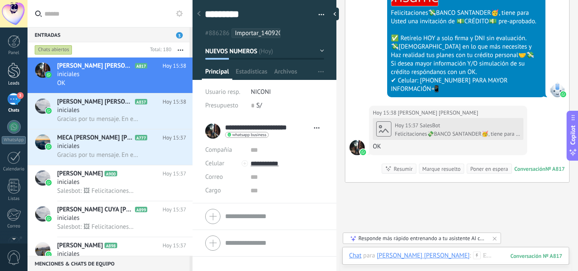
click at [19, 75] on div at bounding box center [14, 71] width 13 height 16
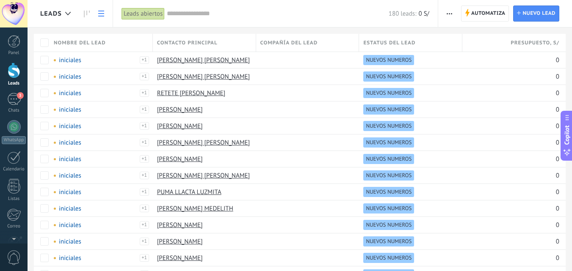
click at [84, 12] on icon at bounding box center [87, 14] width 6 height 7
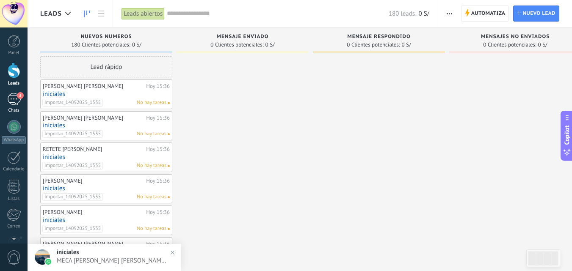
click at [20, 99] on div "3" at bounding box center [14, 99] width 14 height 12
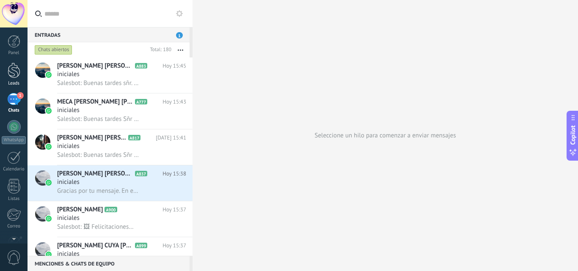
click at [12, 71] on div at bounding box center [14, 71] width 13 height 16
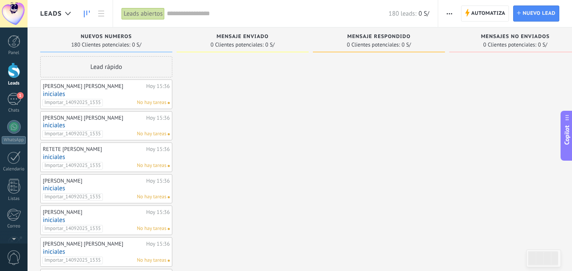
click at [445, 12] on button "button" at bounding box center [449, 13] width 12 height 16
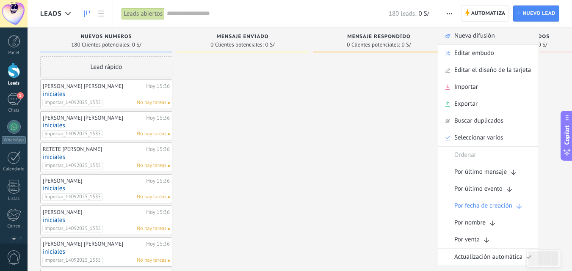
click at [479, 33] on span "Nueva difusión" at bounding box center [474, 35] width 41 height 17
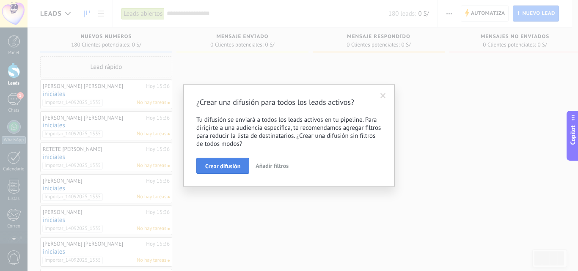
click at [228, 167] on span "Crear difusión" at bounding box center [222, 166] width 35 height 6
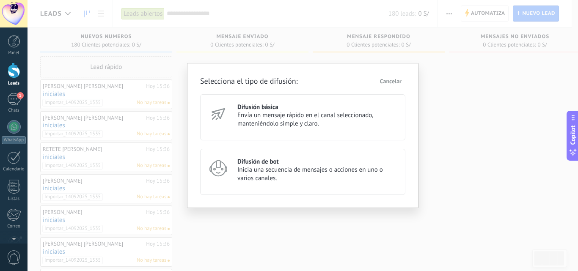
click at [291, 124] on span "Envía un mensaje rápido en el canal seleccionado, manteniéndolo simple y claro." at bounding box center [317, 119] width 160 height 17
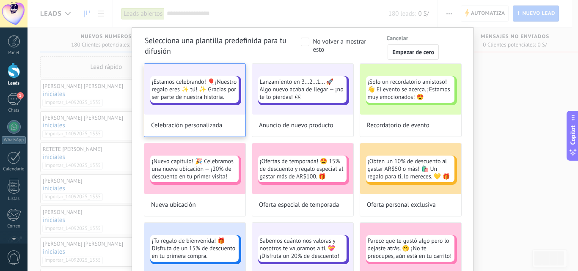
click at [204, 91] on span "¡Estamos celebrando! 🎈¡Nuestro regalo eres ✨ tú! ✨ Gracias por ser parte de nue…" at bounding box center [194, 89] width 85 height 23
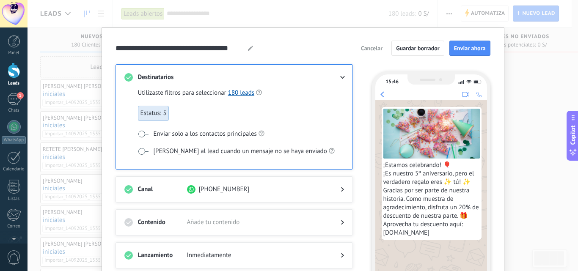
click at [250, 47] on use at bounding box center [250, 48] width 5 height 5
click at [337, 190] on div at bounding box center [335, 189] width 17 height 8
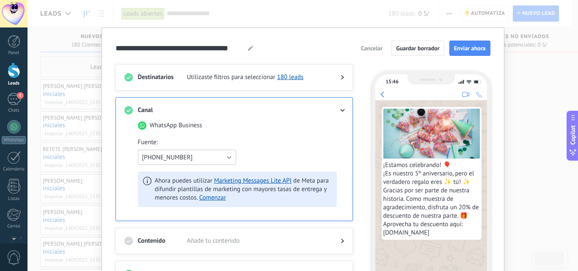
click at [222, 154] on button "[PHONE_NUMBER]" at bounding box center [187, 157] width 98 height 15
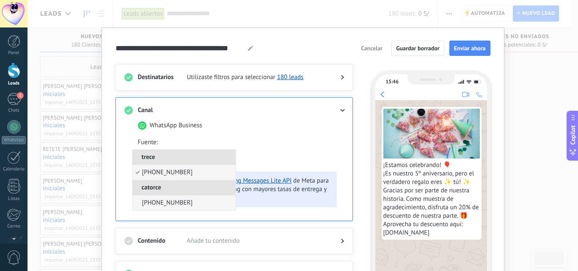
click at [175, 204] on span "[PHONE_NUMBER]" at bounding box center [167, 203] width 51 height 8
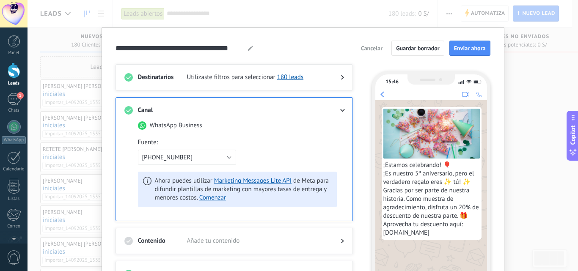
click at [380, 52] on button "Cancelar" at bounding box center [371, 48] width 29 height 13
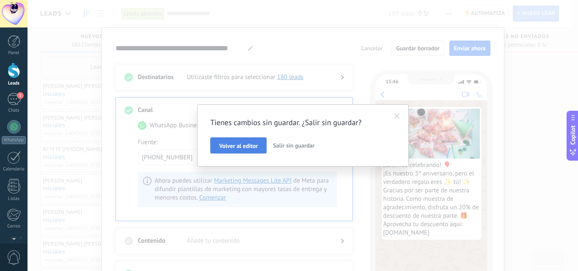
click at [242, 148] on span "Volver al editor" at bounding box center [238, 146] width 38 height 6
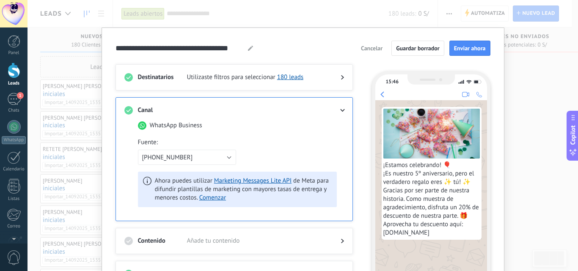
click at [380, 47] on span "Cancelar" at bounding box center [372, 48] width 22 height 6
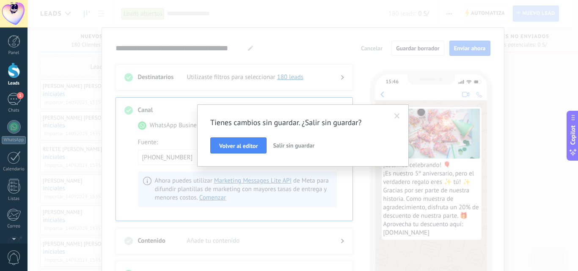
click at [288, 148] on span "Salir sin guardar" at bounding box center [293, 146] width 41 height 8
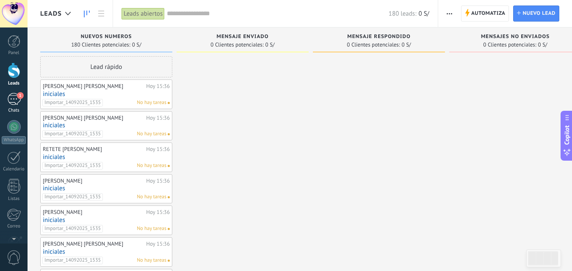
click at [18, 101] on div "1" at bounding box center [14, 99] width 14 height 12
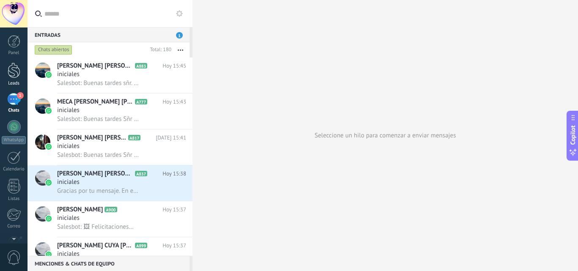
click at [14, 70] on div at bounding box center [14, 71] width 13 height 16
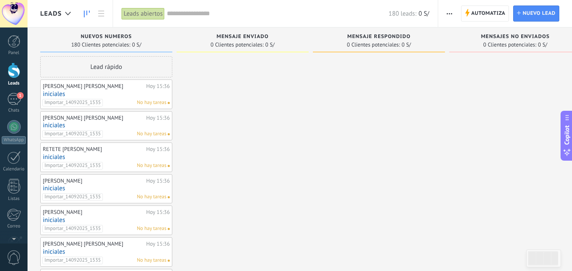
click at [448, 13] on use "button" at bounding box center [448, 13] width 5 height 1
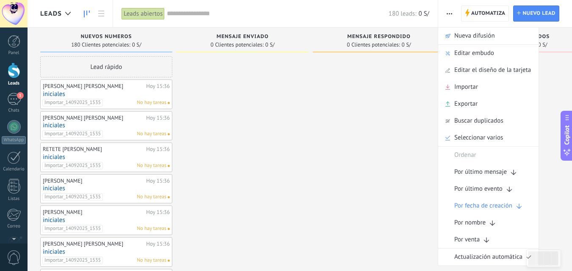
drag, startPoint x: 448, startPoint y: 13, endPoint x: 222, endPoint y: 74, distance: 233.5
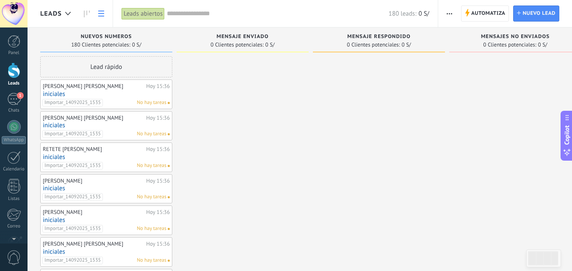
click at [106, 12] on link at bounding box center [101, 13] width 14 height 16
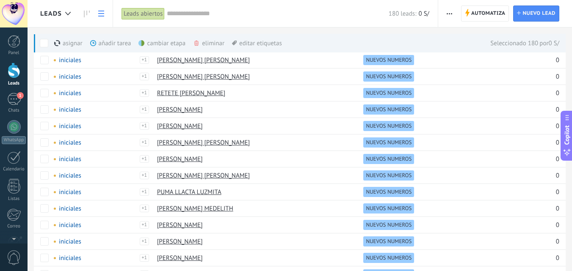
click at [222, 43] on div "eliminar màs" at bounding box center [223, 43] width 60 height 19
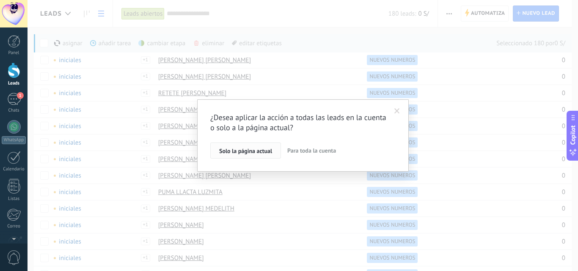
click at [237, 152] on span "Solo la página actual" at bounding box center [245, 151] width 53 height 6
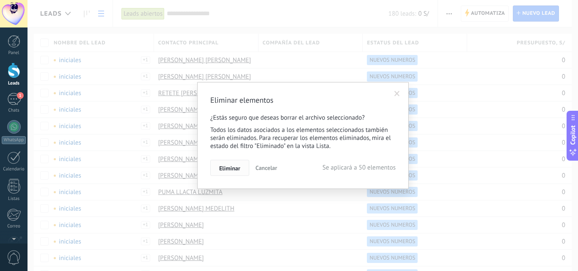
click at [233, 170] on span "Eliminar" at bounding box center [229, 168] width 21 height 6
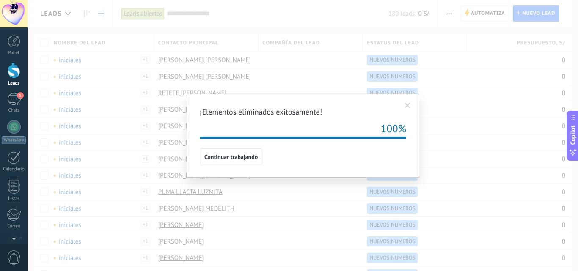
click at [315, 165] on div "¡Elementos eliminados exitosamente! 100% Continuar trabajando" at bounding box center [303, 136] width 233 height 84
click at [252, 159] on span "Continuar trabajando" at bounding box center [230, 157] width 53 height 6
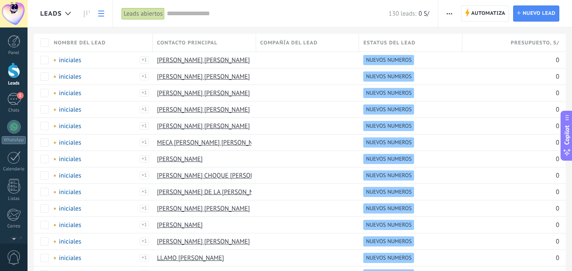
click at [4, 71] on link "Leads" at bounding box center [13, 75] width 27 height 24
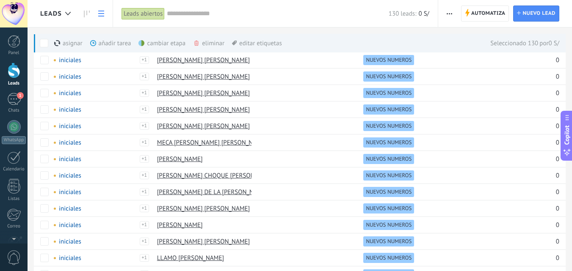
click at [219, 42] on div "eliminar màs" at bounding box center [223, 43] width 60 height 19
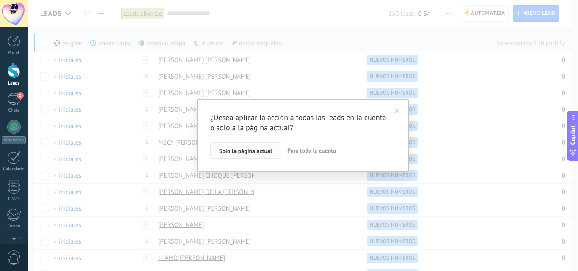
click at [249, 147] on button "Solo la página actual" at bounding box center [245, 151] width 71 height 16
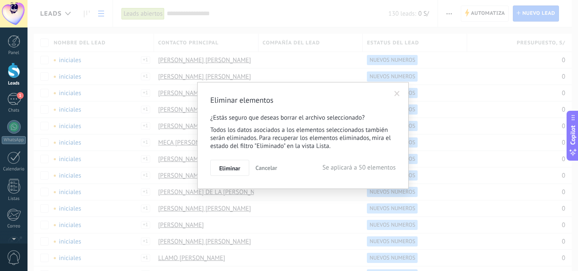
click at [234, 171] on span "Eliminar" at bounding box center [229, 168] width 21 height 6
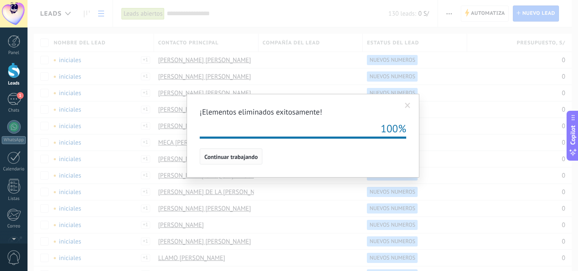
click at [256, 156] on span "Continuar trabajando" at bounding box center [230, 157] width 53 height 6
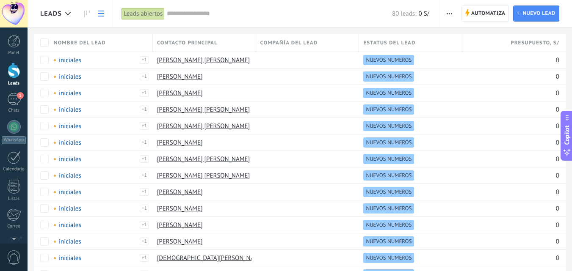
click at [10, 71] on div at bounding box center [14, 71] width 13 height 16
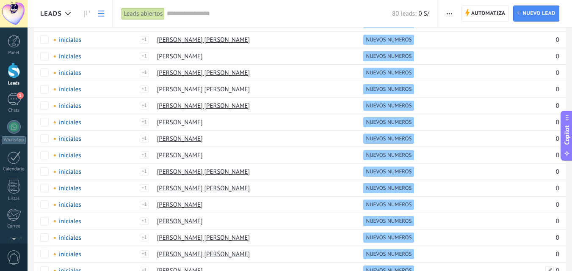
scroll to position [633, 0]
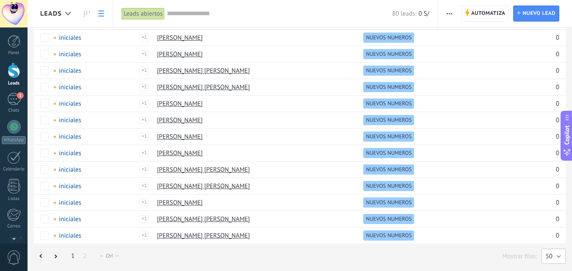
click at [556, 258] on button "50" at bounding box center [553, 256] width 24 height 15
click at [552, 239] on span "100" at bounding box center [549, 242] width 26 height 8
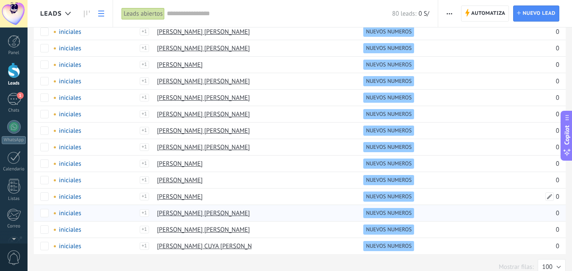
scroll to position [1128, 0]
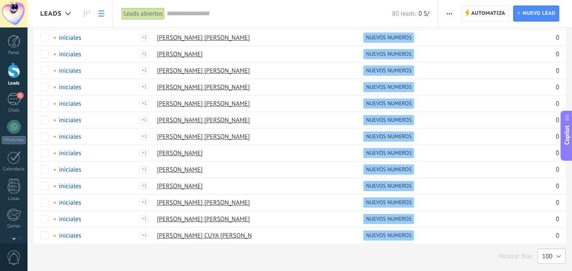
click at [554, 258] on button "100" at bounding box center [551, 256] width 28 height 15
click at [549, 256] on span "200" at bounding box center [547, 257] width 30 height 8
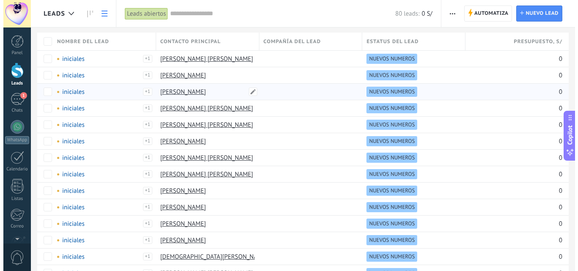
scroll to position [0, 0]
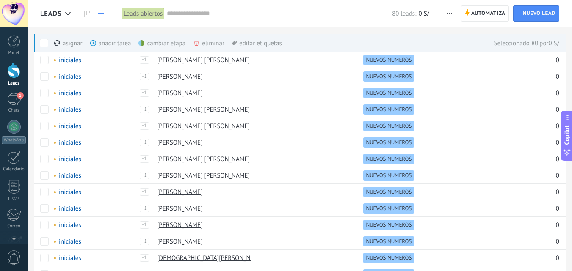
click at [203, 44] on div "eliminar màs" at bounding box center [223, 43] width 60 height 19
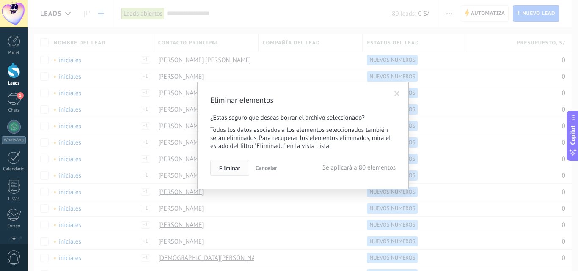
click at [241, 169] on button "Eliminar" at bounding box center [229, 168] width 39 height 16
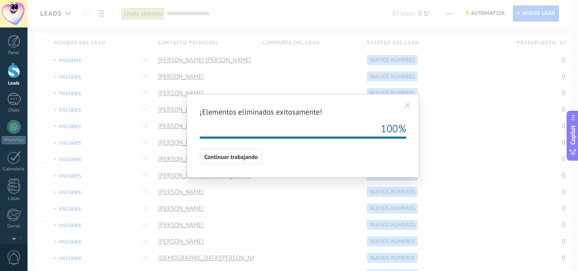
click at [218, 157] on span "Continuar trabajando" at bounding box center [230, 157] width 53 height 6
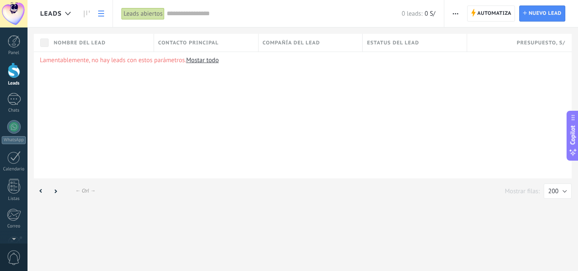
click at [459, 11] on button "button" at bounding box center [455, 13] width 12 height 16
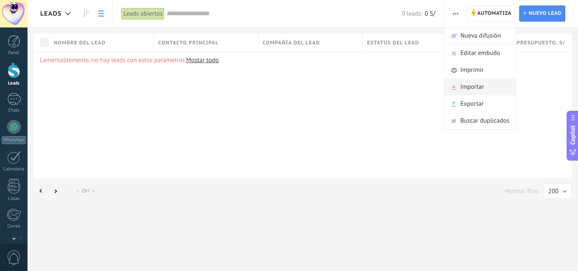
click at [473, 87] on span "Importar" at bounding box center [472, 87] width 24 height 17
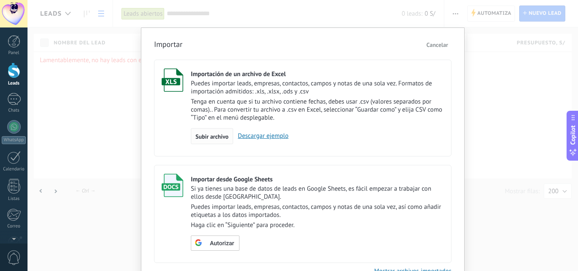
click at [225, 134] on span "Subir archivo" at bounding box center [211, 137] width 33 height 6
click at [0, 0] on input "Importación de un archivo de Excel Puedes importar leads, empresas, contactos, …" at bounding box center [0, 0] width 0 height 0
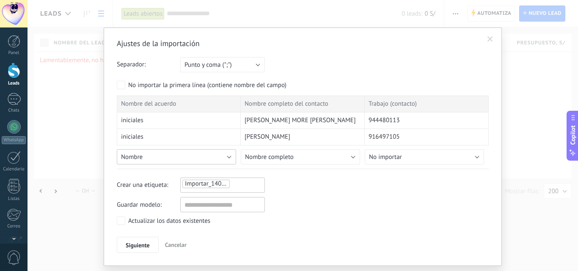
click at [217, 159] on button "Nombre" at bounding box center [176, 156] width 119 height 15
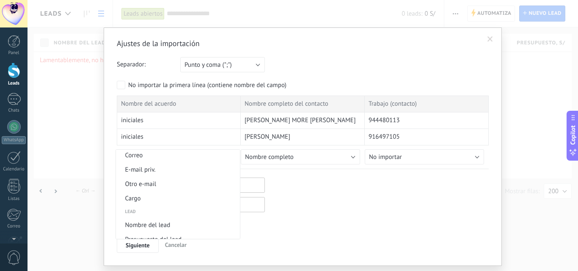
scroll to position [315, 0]
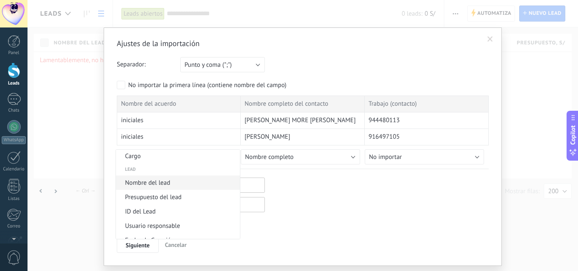
click at [163, 183] on span "Nombre del lead" at bounding box center [176, 183] width 121 height 8
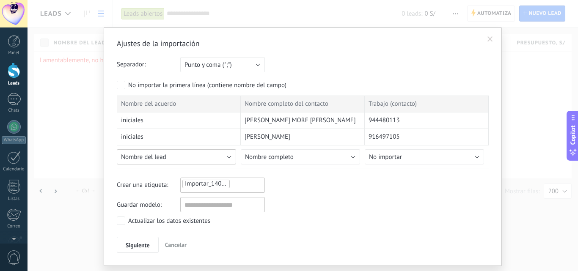
click at [199, 157] on button "Nombre del lead" at bounding box center [176, 156] width 119 height 15
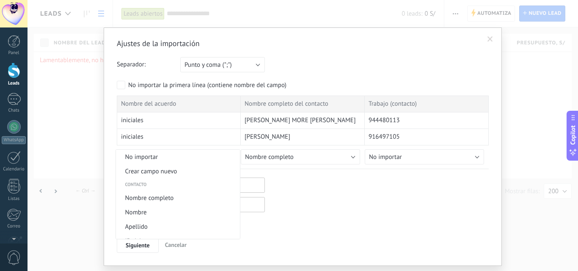
scroll to position [305, 0]
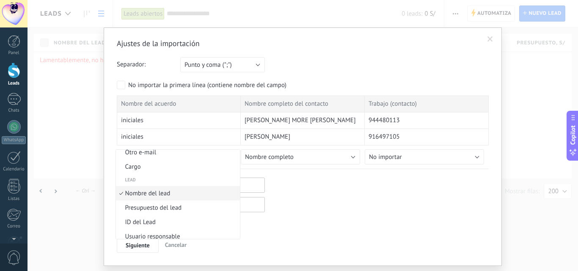
click at [173, 193] on span "Nombre del lead" at bounding box center [176, 194] width 121 height 8
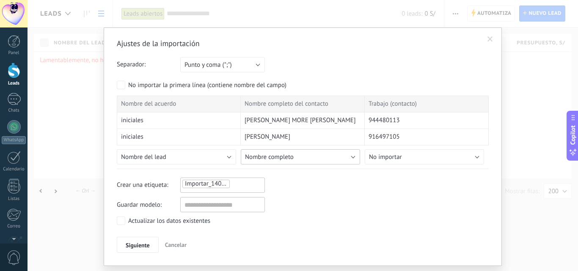
click at [274, 158] on span "Nombre completo" at bounding box center [269, 157] width 49 height 8
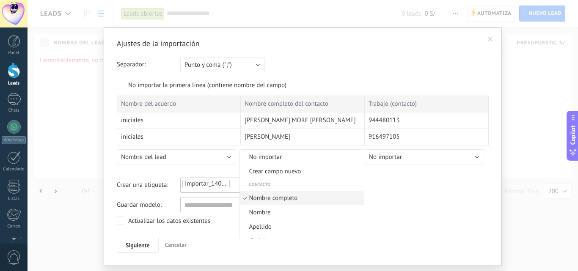
scroll to position [5, 0]
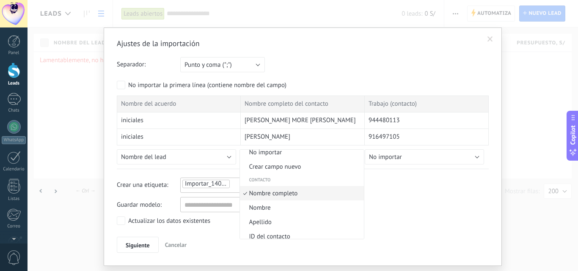
drag, startPoint x: 270, startPoint y: 191, endPoint x: 289, endPoint y: 170, distance: 28.7
click at [271, 192] on span "Nombre completo" at bounding box center [300, 194] width 121 height 8
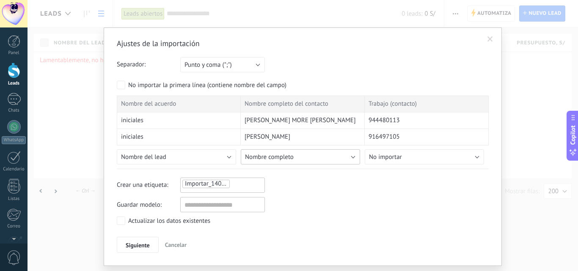
click at [296, 159] on button "Nombre completo" at bounding box center [300, 156] width 119 height 15
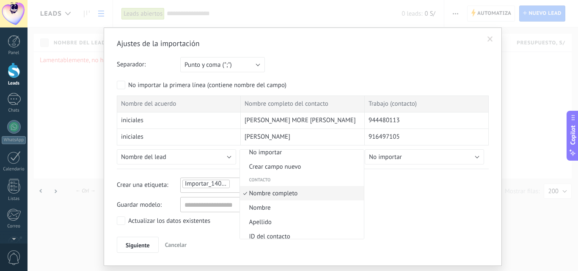
drag, startPoint x: 288, startPoint y: 194, endPoint x: 308, endPoint y: 191, distance: 20.1
click at [292, 194] on span "Nombre completo" at bounding box center [300, 194] width 121 height 8
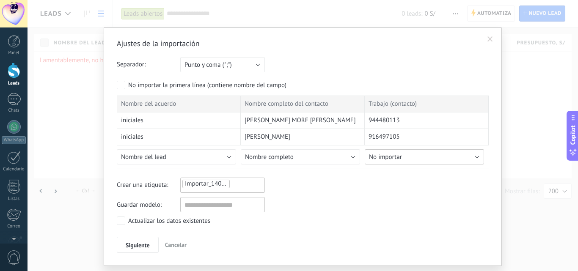
click at [393, 161] on button "No importar" at bounding box center [424, 156] width 119 height 15
click at [408, 158] on span "Teléfono celular" at bounding box center [424, 159] width 121 height 8
click at [409, 159] on span "Teléfono celular" at bounding box center [390, 157] width 43 height 8
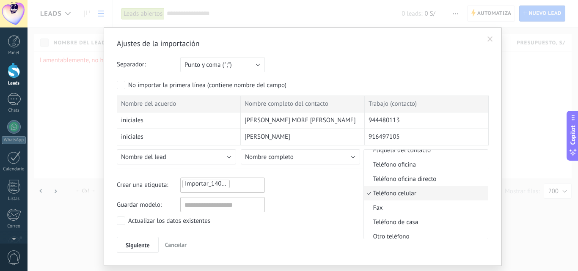
click at [411, 190] on span "Teléfono celular" at bounding box center [424, 194] width 121 height 8
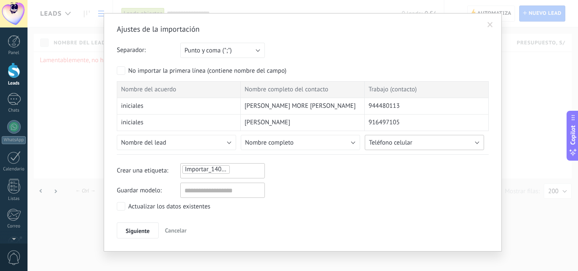
scroll to position [22, 0]
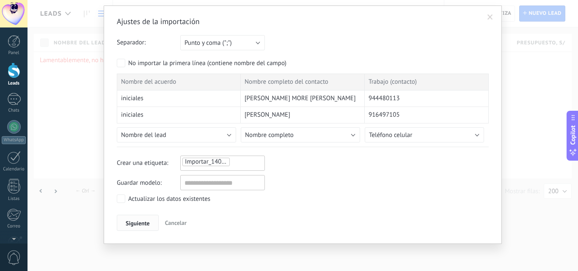
click at [138, 222] on span "Siguiente" at bounding box center [138, 223] width 24 height 6
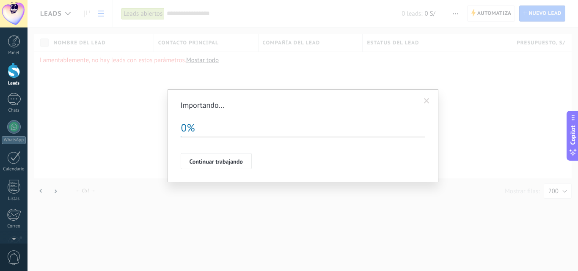
scroll to position [0, 0]
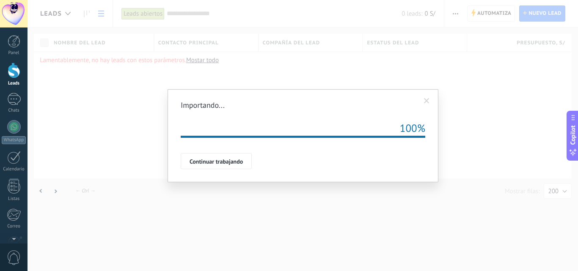
click at [242, 163] on span "Continuar trabajando" at bounding box center [216, 162] width 53 height 6
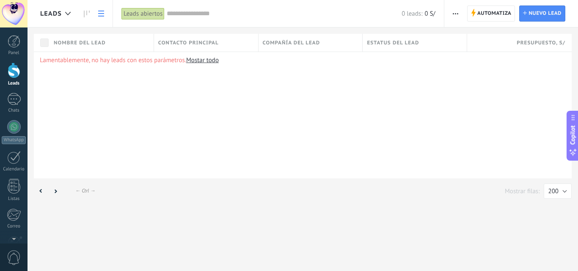
click at [6, 72] on link "Leads" at bounding box center [13, 75] width 27 height 24
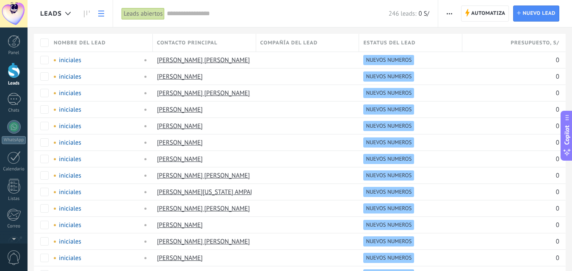
click at [454, 14] on button "button" at bounding box center [449, 13] width 12 height 16
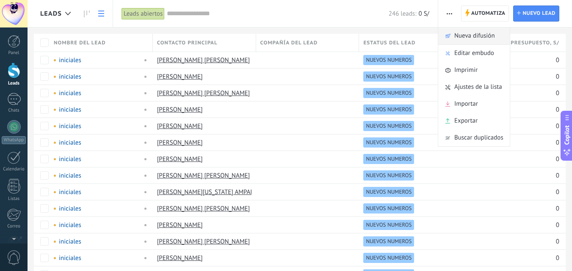
click at [457, 34] on span "Nueva difusión" at bounding box center [474, 35] width 41 height 17
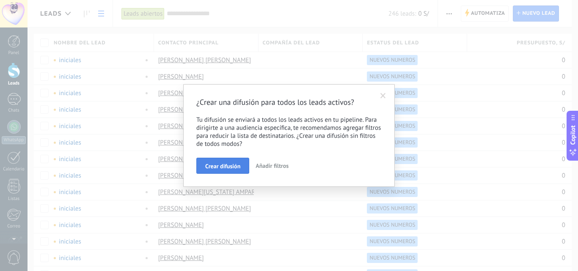
click at [223, 168] on span "Crear difusión" at bounding box center [222, 166] width 35 height 6
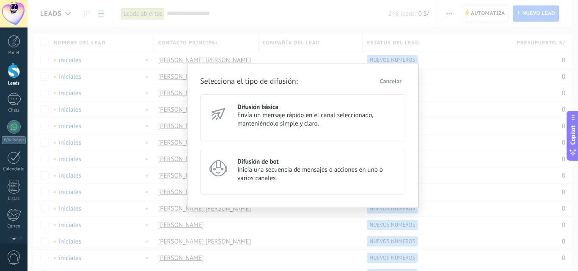
click at [286, 117] on span "Envía un mensaje rápido en el canal seleccionado, manteniéndolo simple y claro." at bounding box center [317, 119] width 160 height 17
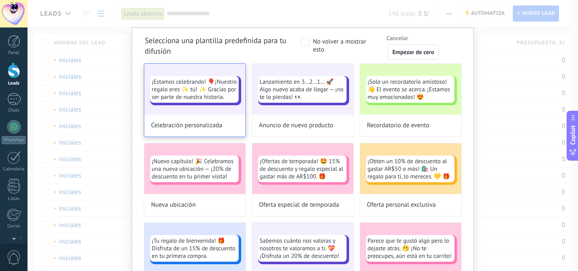
click at [237, 80] on div "¡Estamos celebrando! 🎈¡Nuestro regalo eres ✨ tú! ✨ Gracias por ser parte de nue…" at bounding box center [194, 89] width 101 height 51
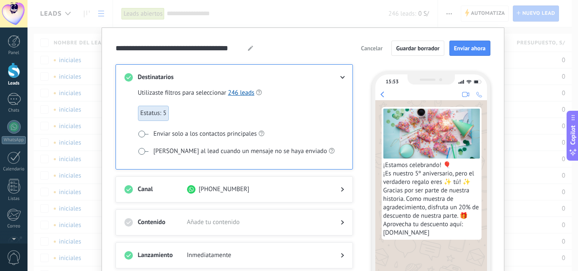
click at [377, 48] on span "Cancelar" at bounding box center [372, 48] width 22 height 6
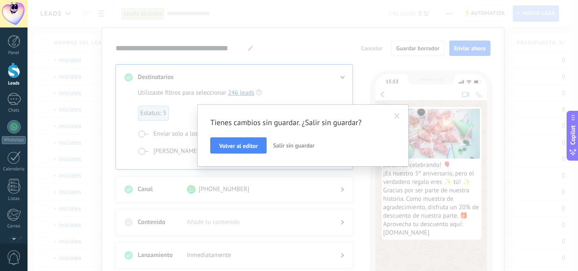
click at [307, 146] on span "Salir sin guardar" at bounding box center [293, 146] width 41 height 8
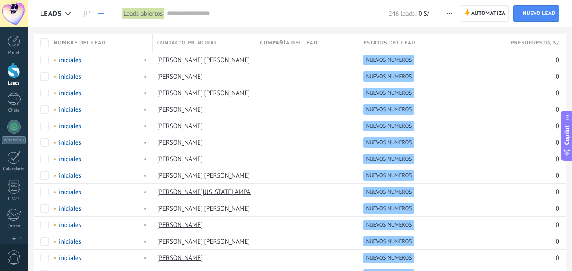
click at [454, 13] on button "button" at bounding box center [449, 13] width 12 height 16
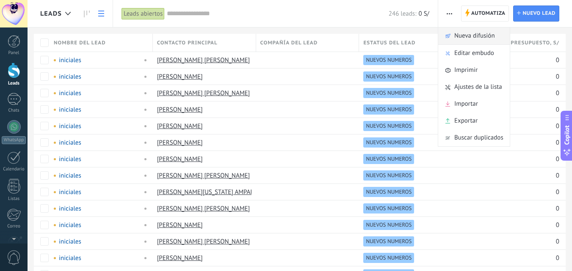
click at [461, 40] on span "Nueva difusión" at bounding box center [474, 35] width 41 height 17
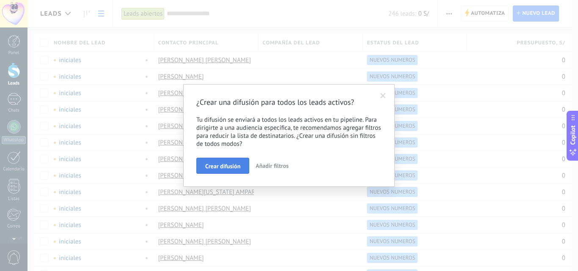
click at [227, 167] on span "Crear difusión" at bounding box center [222, 166] width 35 height 6
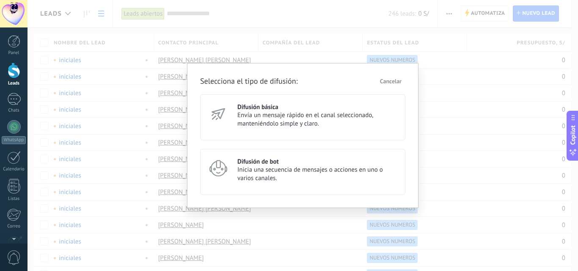
click at [285, 120] on span "Envía un mensaje rápido en el canal seleccionado, manteniéndolo simple y claro." at bounding box center [317, 119] width 160 height 17
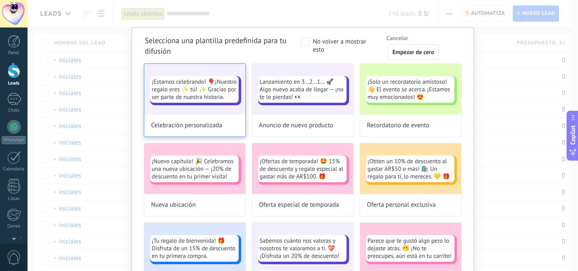
click at [211, 85] on span "¡Estamos celebrando! 🎈¡Nuestro regalo eres ✨ tú! ✨ Gracias por ser parte de nue…" at bounding box center [194, 89] width 85 height 23
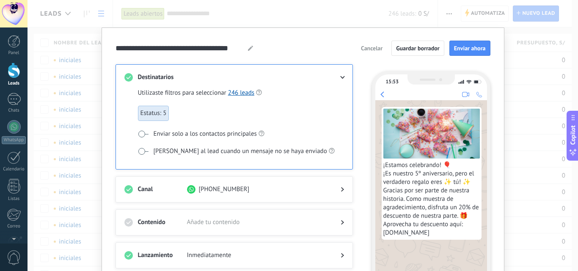
click at [279, 185] on div "[PHONE_NUMBER]" at bounding box center [257, 189] width 140 height 8
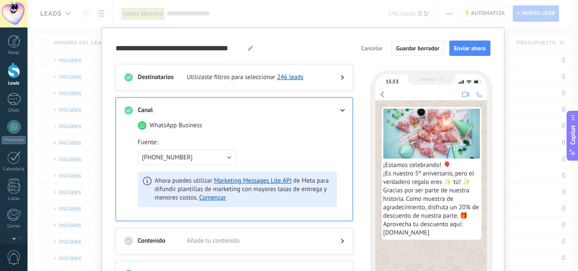
scroll to position [42, 0]
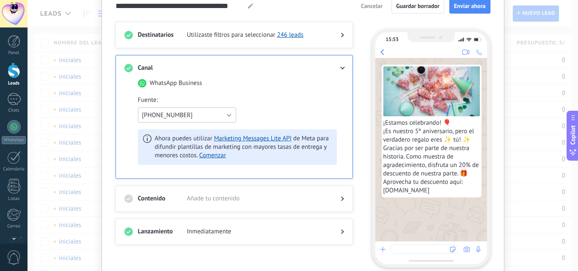
click at [201, 110] on button "[PHONE_NUMBER]" at bounding box center [187, 114] width 98 height 15
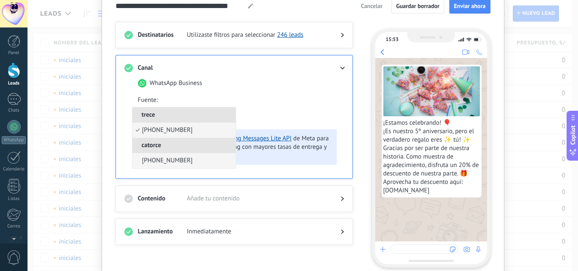
click at [176, 162] on span "[PHONE_NUMBER]" at bounding box center [167, 161] width 51 height 8
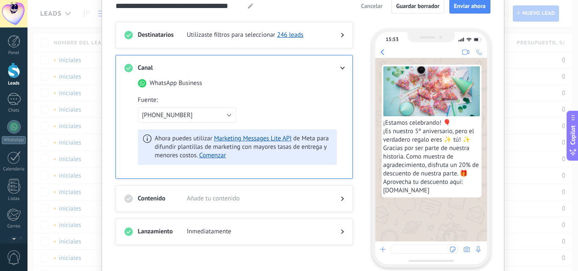
click at [260, 104] on div "Fuente : +51 965 713 633" at bounding box center [237, 109] width 199 height 27
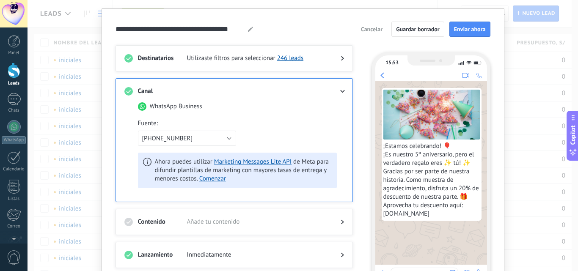
scroll to position [0, 0]
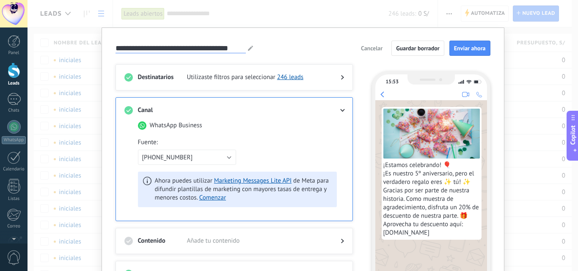
drag, startPoint x: 242, startPoint y: 47, endPoint x: 90, endPoint y: 54, distance: 152.9
click at [90, 54] on div "**********" at bounding box center [302, 135] width 550 height 271
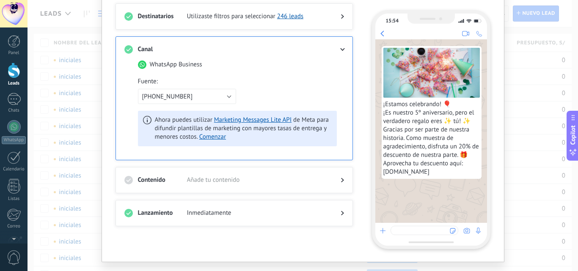
scroll to position [80, 0]
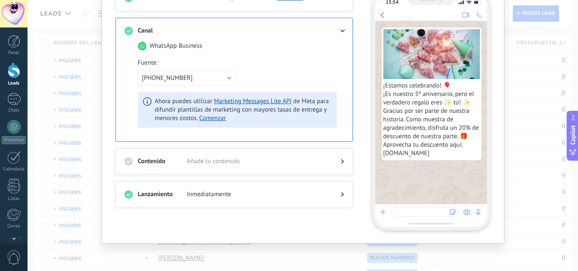
type input "********"
click at [222, 160] on span "Añade tu contenido" at bounding box center [257, 161] width 140 height 8
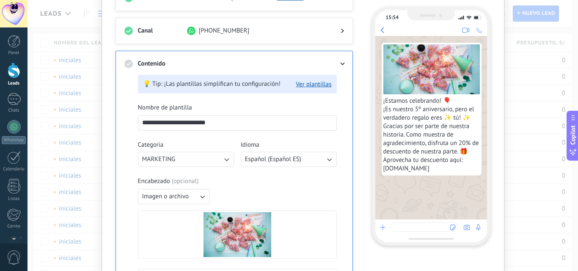
drag, startPoint x: 230, startPoint y: 125, endPoint x: 121, endPoint y: 121, distance: 109.2
click at [121, 121] on div "**********" at bounding box center [233, 266] width 237 height 430
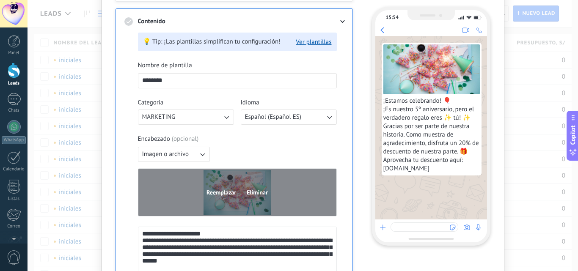
type input "********"
click at [257, 194] on span "Eliminar" at bounding box center [257, 193] width 21 height 6
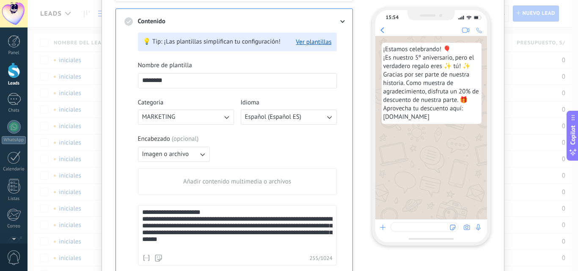
click at [236, 181] on span "Añadir contenido multimedia o archivos" at bounding box center [237, 182] width 108 height 8
click at [0, 0] on input "Añadir contenido multimedia o archivos" at bounding box center [0, 0] width 0 height 0
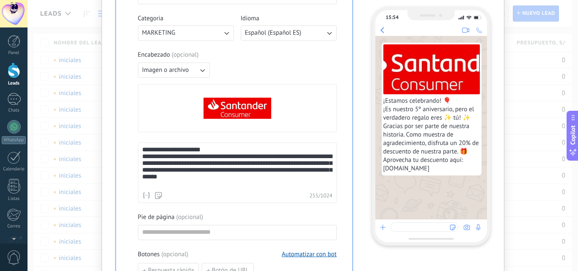
scroll to position [206, 0]
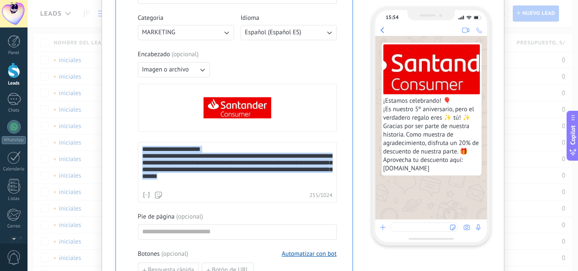
drag, startPoint x: 264, startPoint y: 185, endPoint x: 134, endPoint y: 147, distance: 135.7
click at [136, 147] on div "**********" at bounding box center [234, 147] width 220 height 412
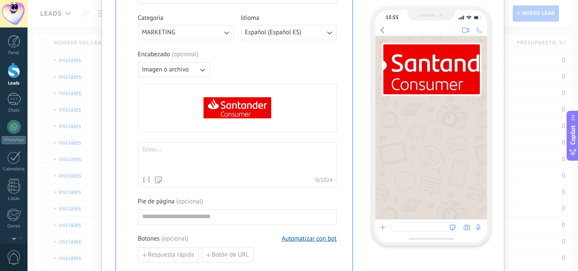
click at [166, 154] on div at bounding box center [237, 159] width 190 height 26
click at [159, 157] on div at bounding box center [237, 159] width 190 height 26
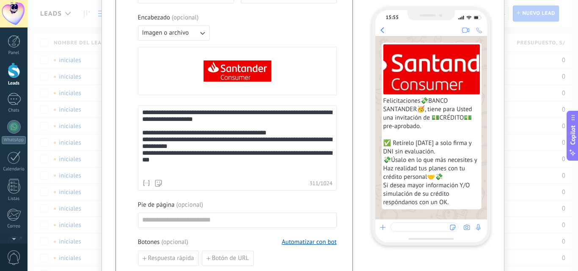
scroll to position [333, 0]
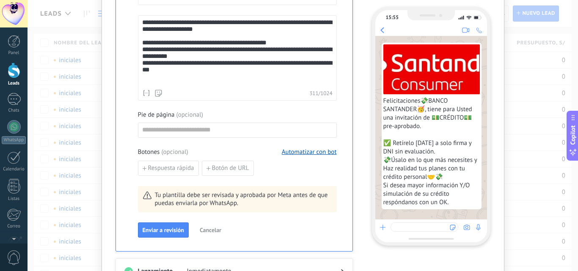
click at [215, 83] on div "**********" at bounding box center [237, 52] width 190 height 66
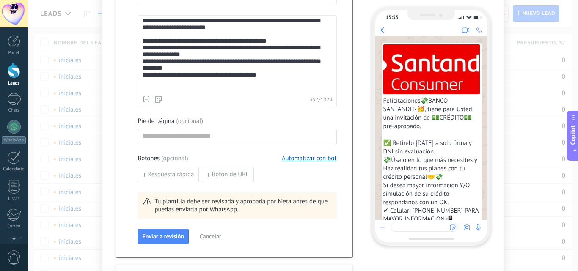
click at [265, 80] on div "**********" at bounding box center [235, 75] width 187 height 8
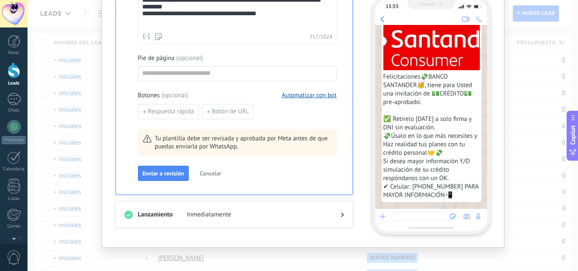
scroll to position [401, 0]
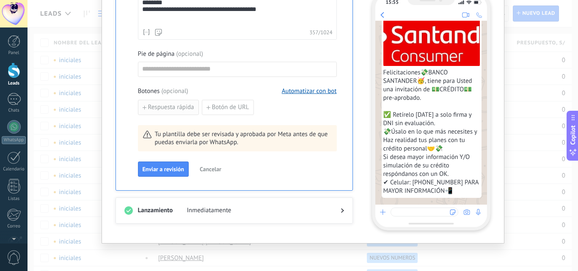
click at [162, 104] on span "Respuesta rápida" at bounding box center [171, 107] width 46 height 6
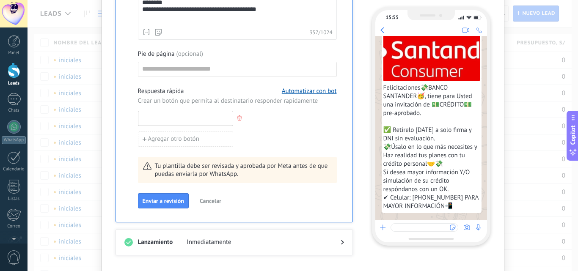
click at [172, 118] on input at bounding box center [185, 118] width 94 height 14
type input "**"
click at [318, 124] on div "**" at bounding box center [237, 118] width 199 height 15
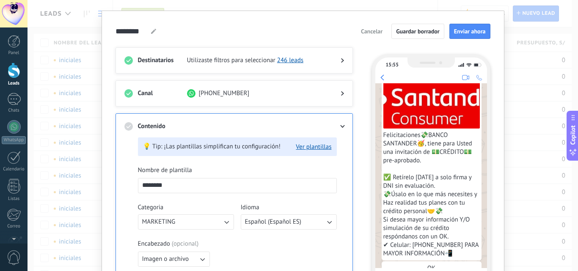
scroll to position [0, 0]
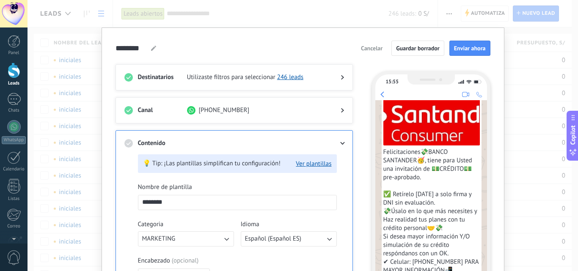
click at [344, 107] on div "Canal +51 965 713 633" at bounding box center [233, 110] width 237 height 26
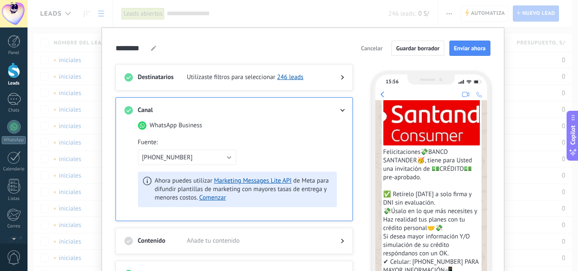
click at [344, 109] on div "Canal WhatsApp Business Fuente : +51 965 713 633 Ahora puedes utilizar Marketin…" at bounding box center [233, 159] width 237 height 124
click at [340, 110] on icon at bounding box center [342, 110] width 5 height 3
click at [341, 74] on div at bounding box center [335, 77] width 17 height 8
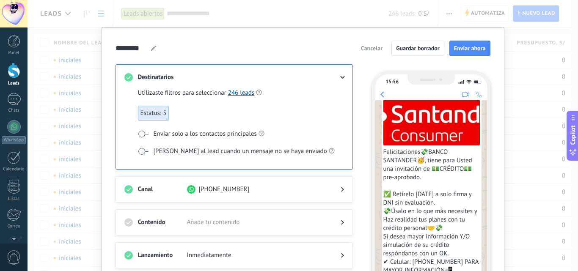
click at [342, 76] on icon at bounding box center [342, 77] width 5 height 3
click at [338, 76] on div at bounding box center [335, 77] width 17 height 8
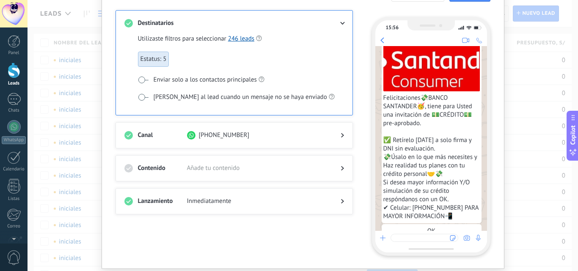
scroll to position [80, 0]
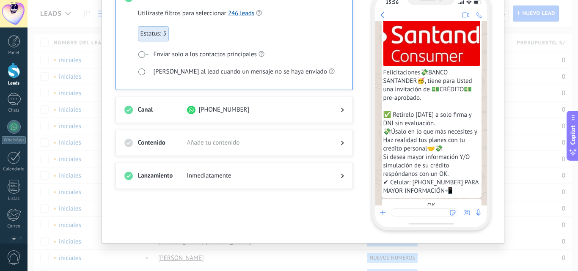
click at [208, 221] on div "Destinatarios Utilizaste filtros para seleccionar 246 leads Estatus: 5 Enviar s…" at bounding box center [238, 108] width 247 height 246
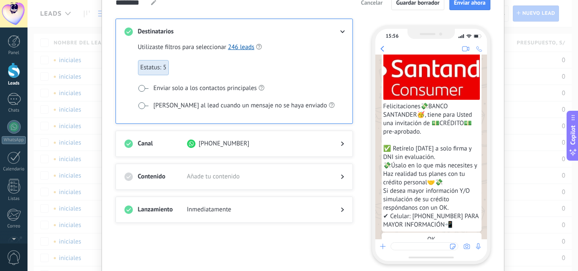
scroll to position [0, 0]
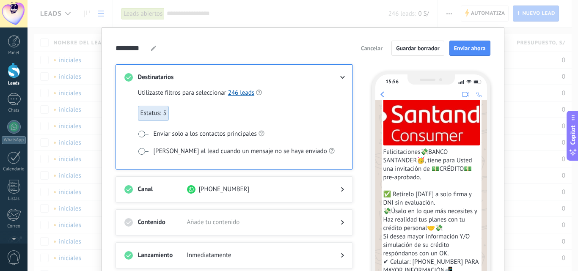
click at [337, 74] on div at bounding box center [335, 77] width 17 height 8
click at [339, 74] on div at bounding box center [335, 77] width 17 height 8
click at [340, 77] on use at bounding box center [342, 77] width 5 height 3
click at [198, 220] on span "Añade tu contenido" at bounding box center [257, 222] width 140 height 8
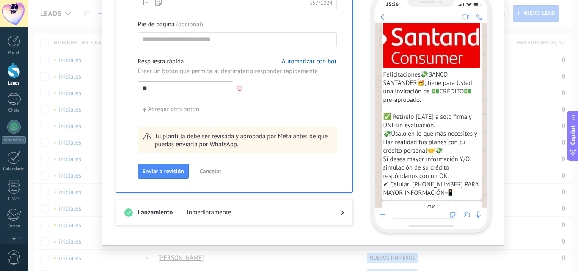
scroll to position [432, 0]
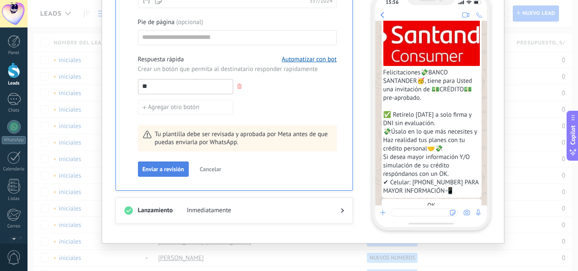
click at [176, 169] on span "Enviar a revisión" at bounding box center [163, 169] width 41 height 6
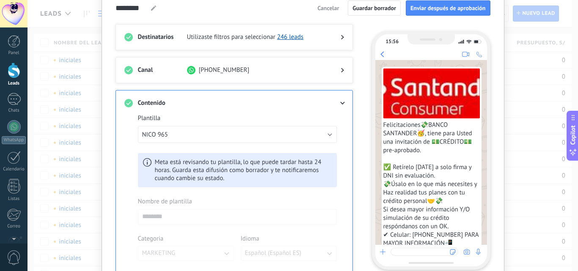
scroll to position [0, 0]
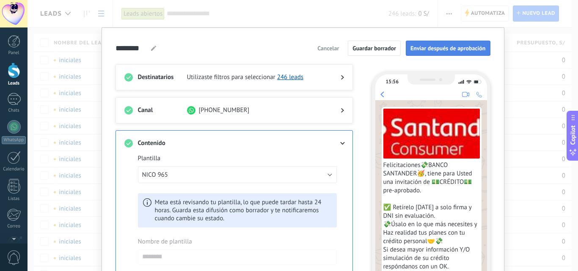
click at [443, 46] on span "Enviar después de aprobación" at bounding box center [447, 48] width 75 height 6
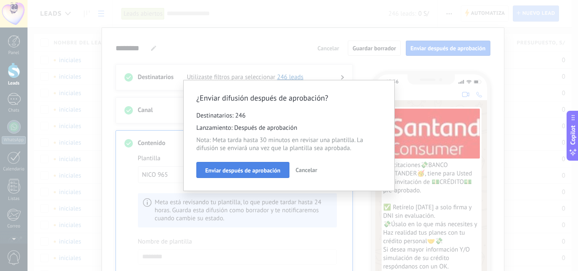
click at [265, 169] on span "Enviar después de aprobación" at bounding box center [242, 171] width 75 height 6
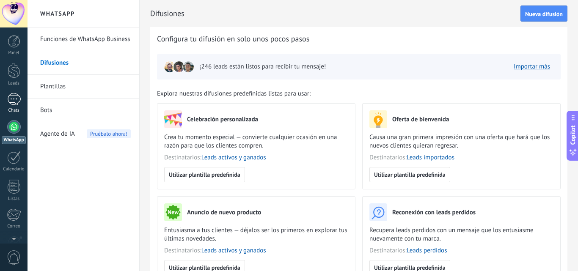
click at [12, 96] on div "1" at bounding box center [14, 99] width 14 height 12
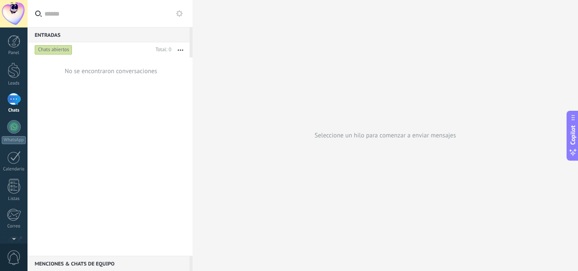
click at [18, 100] on div "1" at bounding box center [14, 99] width 14 height 12
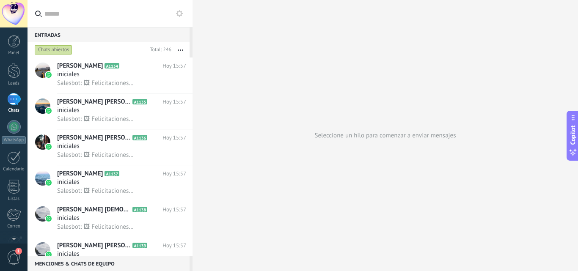
click at [15, 254] on span "1" at bounding box center [14, 257] width 14 height 15
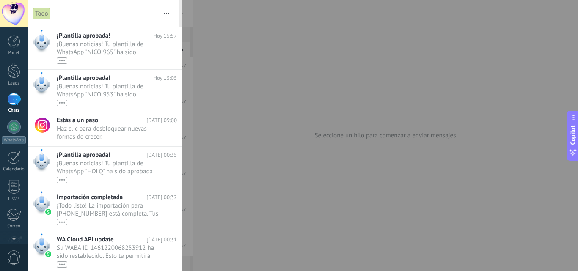
click at [12, 104] on div "1" at bounding box center [14, 99] width 14 height 12
click at [17, 102] on div "1" at bounding box center [14, 99] width 14 height 12
click at [12, 135] on link "WhatsApp" at bounding box center [13, 132] width 27 height 24
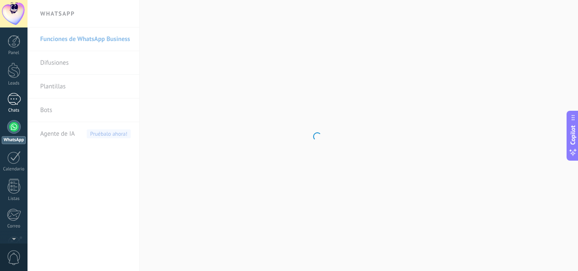
click at [15, 101] on div "1" at bounding box center [14, 99] width 14 height 12
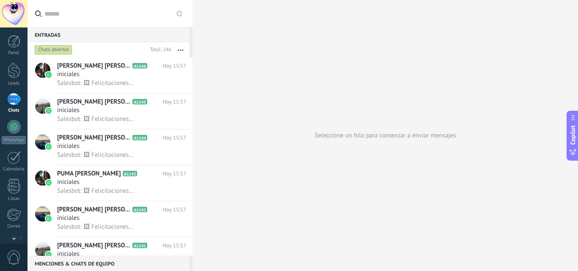
drag, startPoint x: 35, startPoint y: 131, endPoint x: 245, endPoint y: 100, distance: 211.7
click at [245, 100] on div "Seleccione un hilo para comenzar a enviar mensajes" at bounding box center [384, 135] width 385 height 271
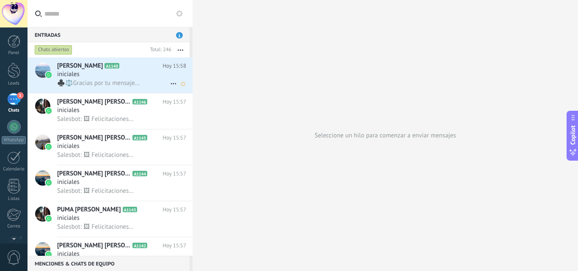
click at [122, 81] on span "♣️⚖️Gracias por tu mensaje.Te saluda el ⭐Abogado⭐ IVÁN CRUZ OMONTE👨‍⚖️En este m…" at bounding box center [98, 83] width 82 height 8
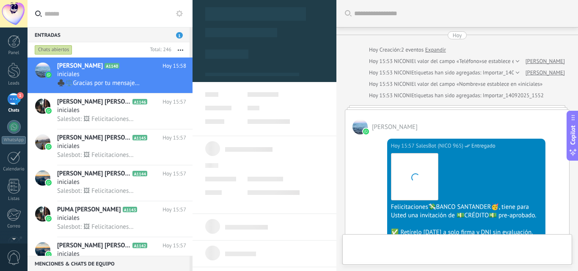
type textarea "*********"
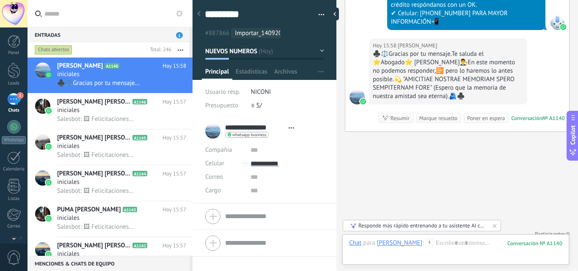
click at [14, 103] on div "1" at bounding box center [14, 99] width 14 height 12
